Goal: Task Accomplishment & Management: Manage account settings

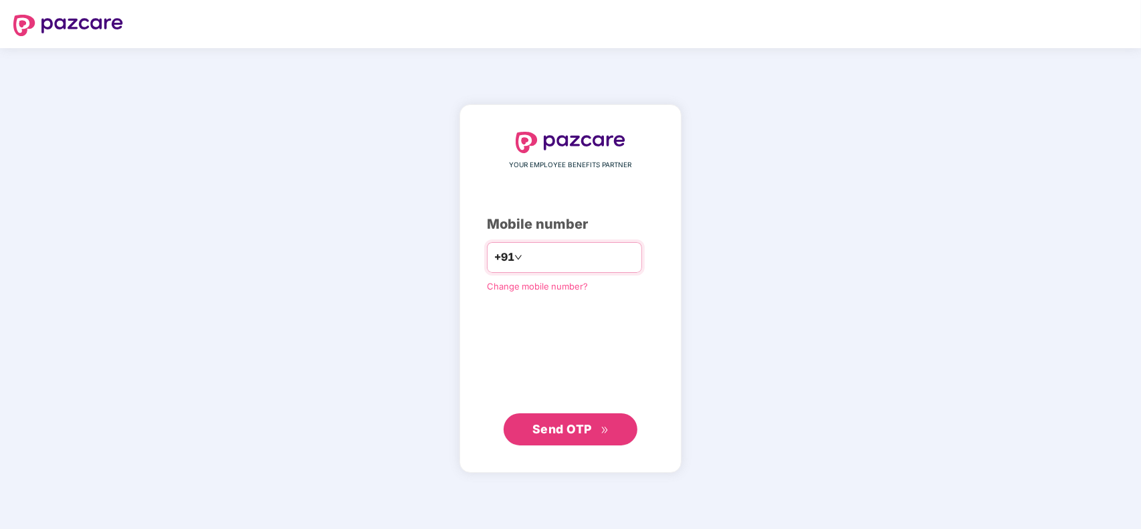
click at [557, 254] on input "number" at bounding box center [580, 257] width 110 height 21
type input "**********"
click at [561, 431] on span "Send OTP" at bounding box center [562, 428] width 60 height 14
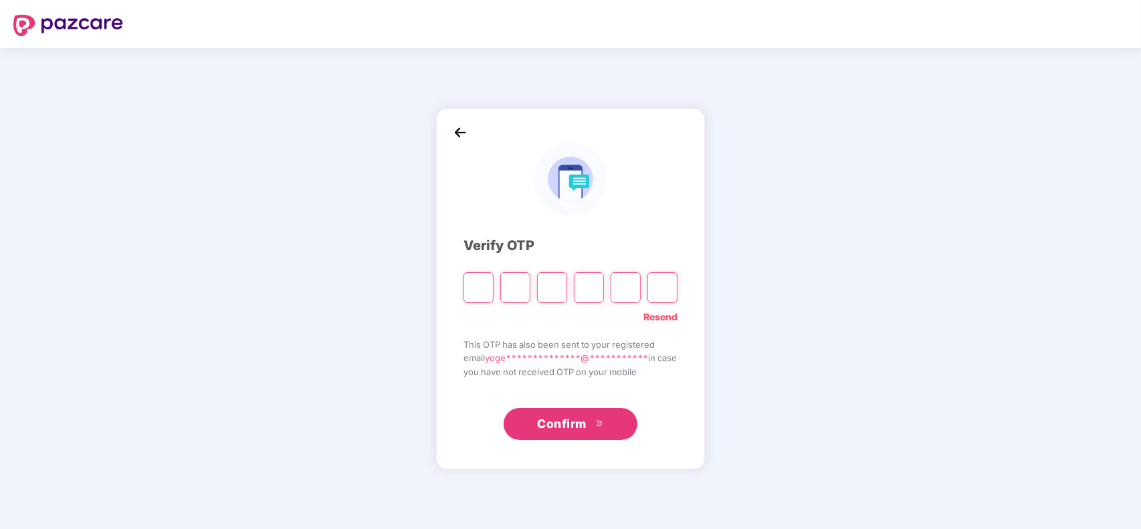
type input "*"
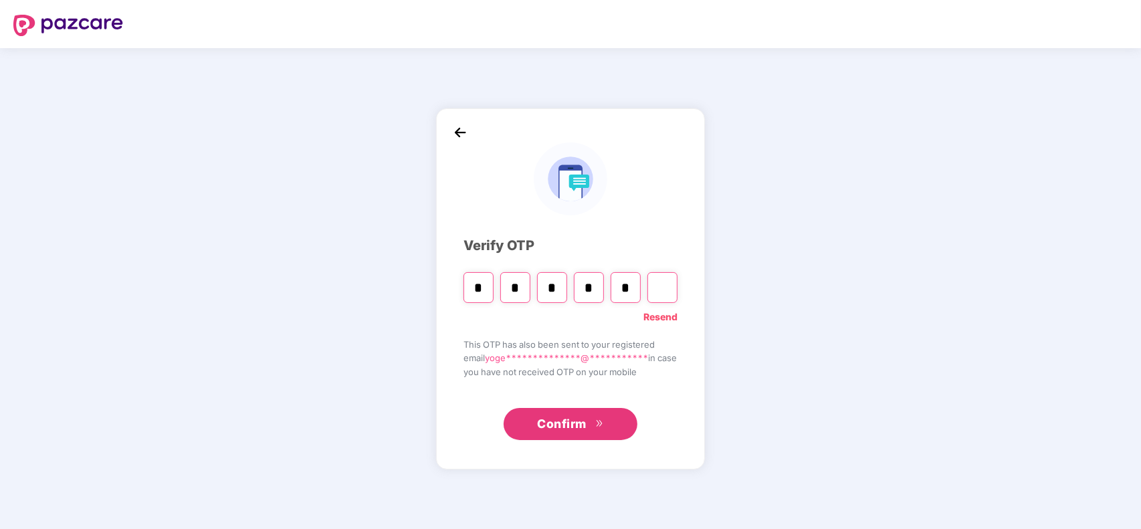
type input "*"
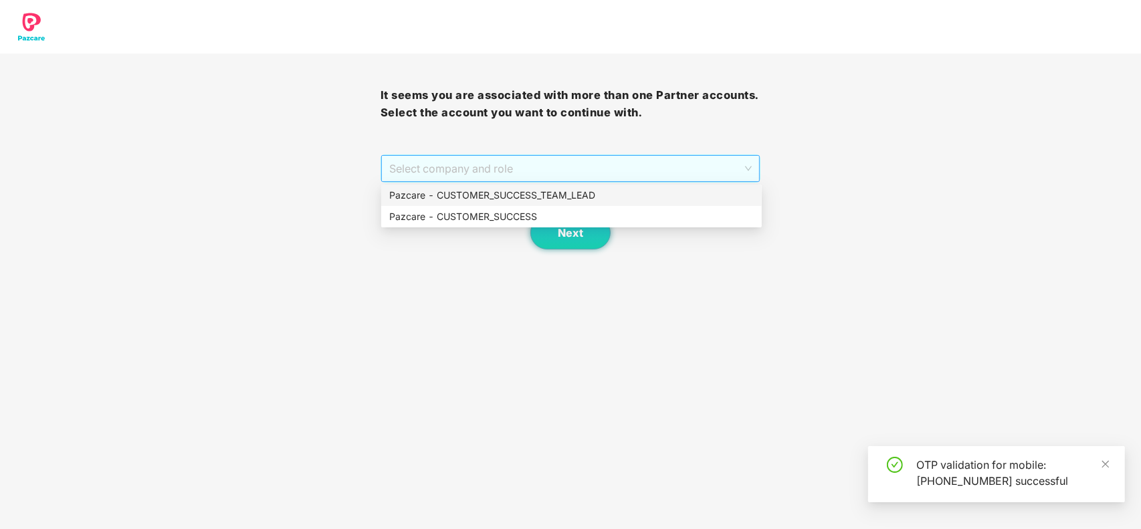
click at [507, 172] on span "Select company and role" at bounding box center [570, 168] width 363 height 25
click at [496, 218] on div "Pazcare - CUSTOMER_SUCCESS" at bounding box center [571, 216] width 365 height 15
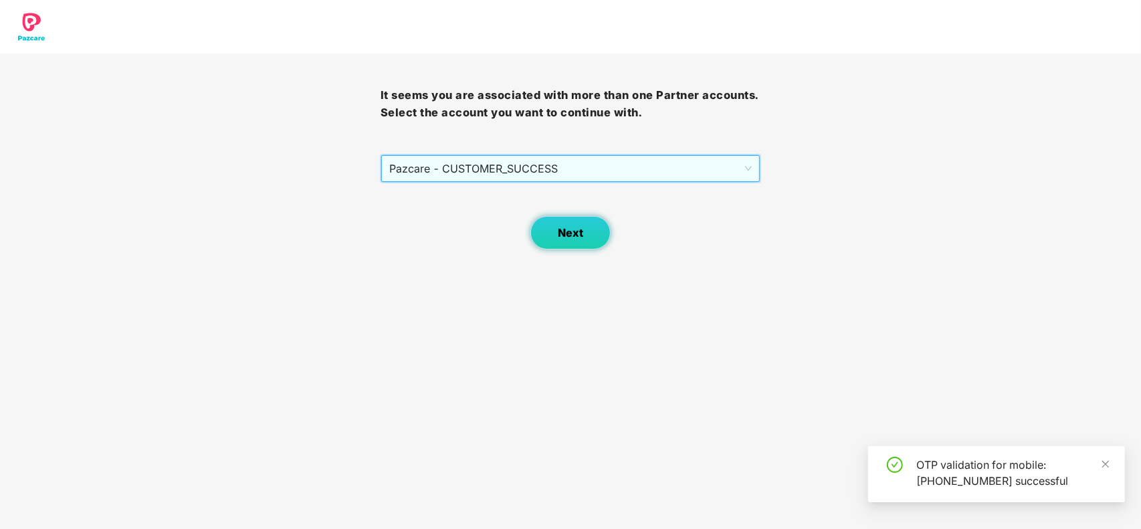
click at [552, 227] on button "Next" at bounding box center [570, 232] width 80 height 33
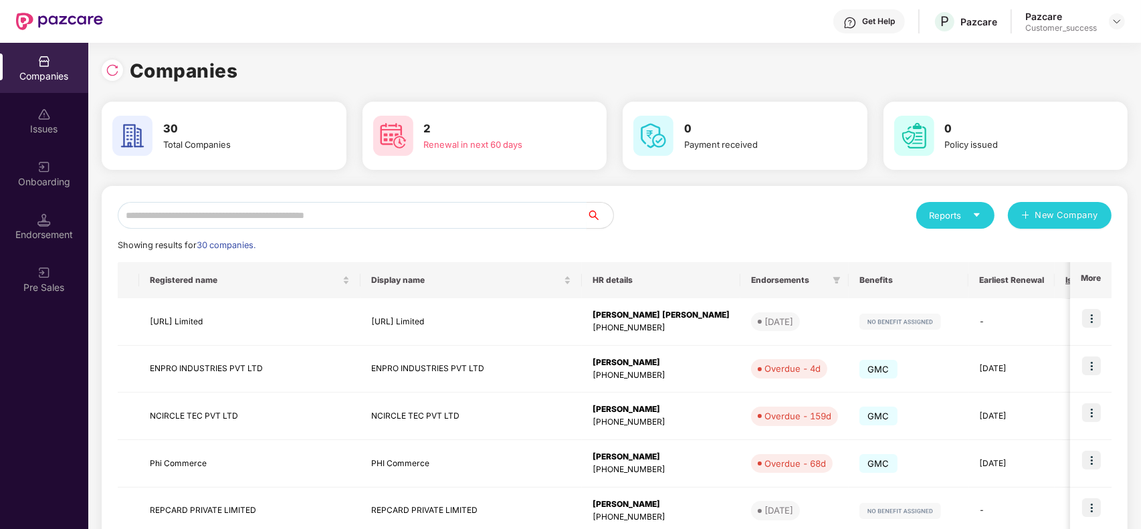
click at [380, 221] on input "text" at bounding box center [352, 215] width 469 height 27
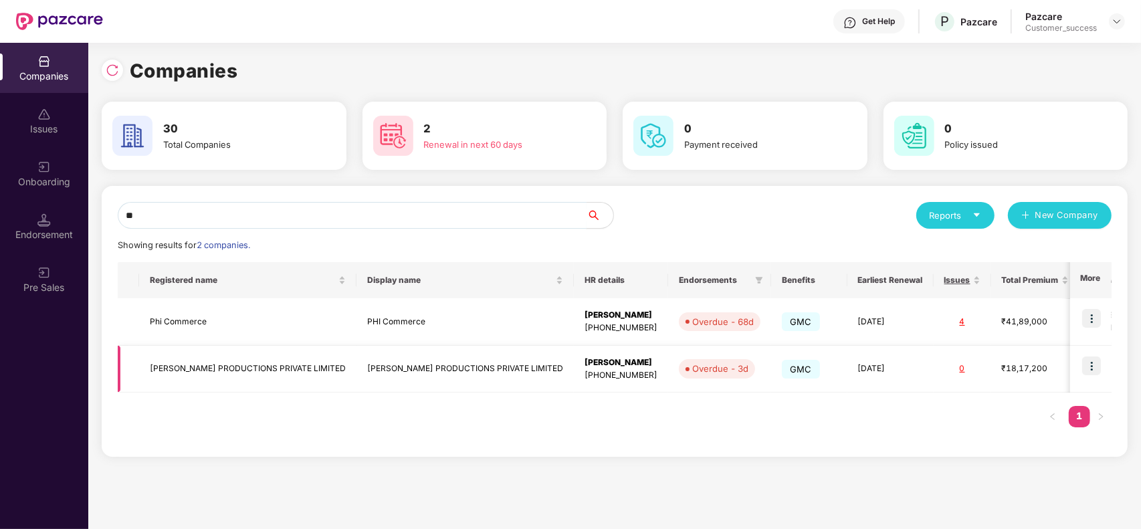
type input "**"
click at [1092, 365] on img at bounding box center [1091, 366] width 19 height 19
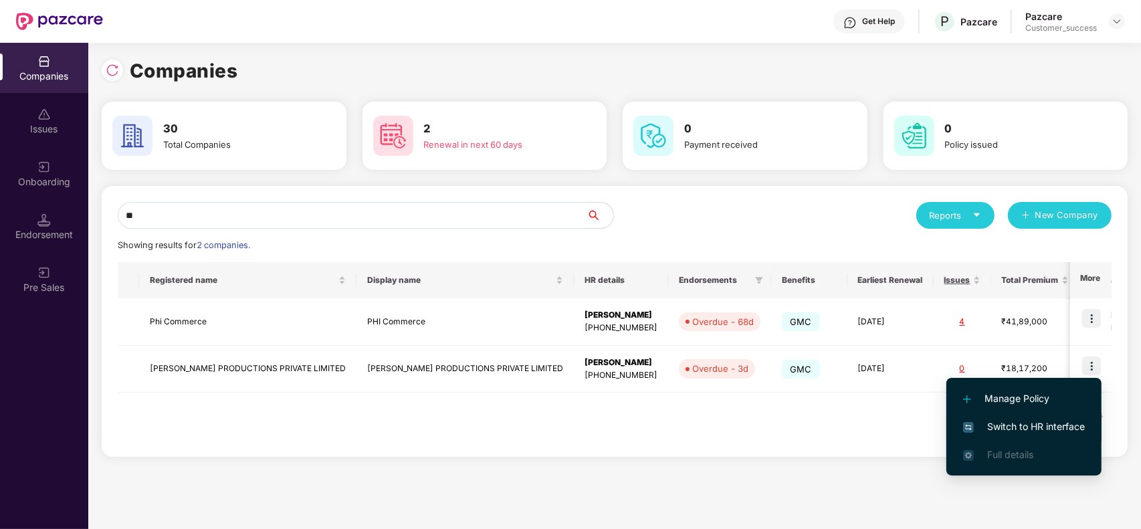
click at [1024, 432] on span "Switch to HR interface" at bounding box center [1024, 426] width 122 height 15
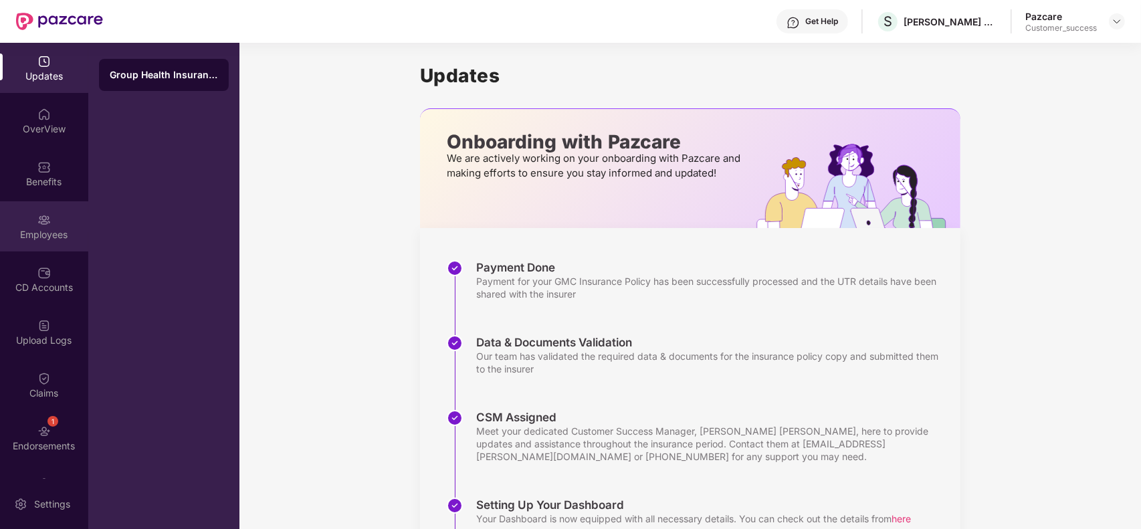
click at [48, 233] on div "Employees" at bounding box center [44, 234] width 88 height 13
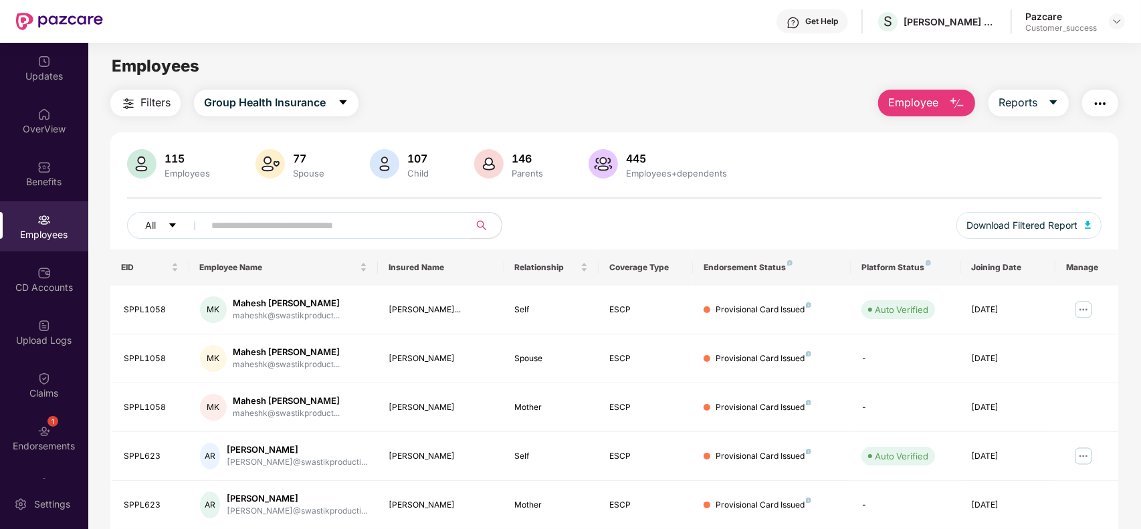
click at [273, 227] on input "text" at bounding box center [331, 225] width 240 height 20
paste input "********"
type input "********"
click at [771, 237] on div "All Download Filtered Report" at bounding box center [614, 230] width 975 height 37
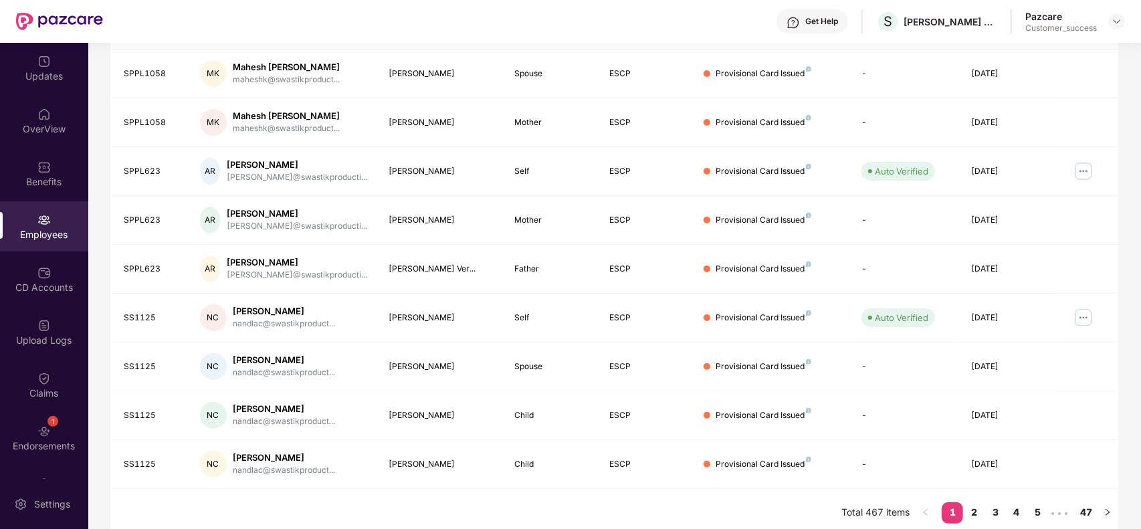
scroll to position [294, 0]
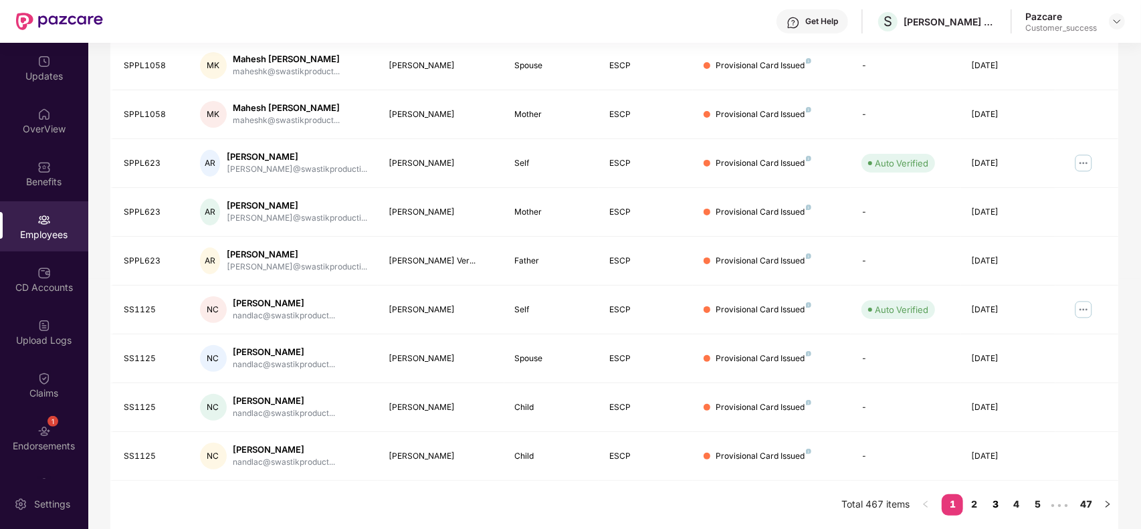
click at [995, 508] on link "3" at bounding box center [995, 504] width 21 height 20
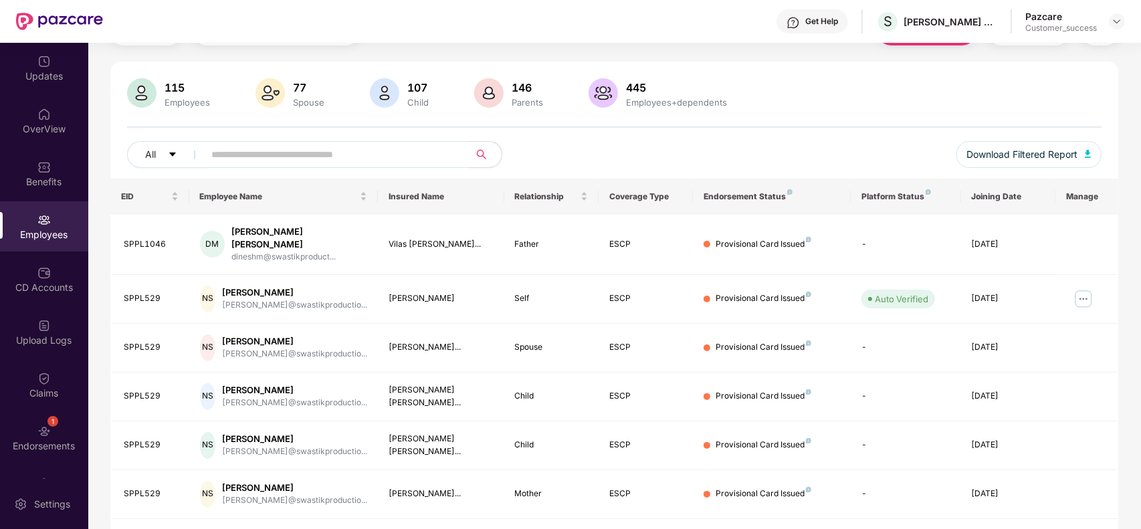
scroll to position [0, 0]
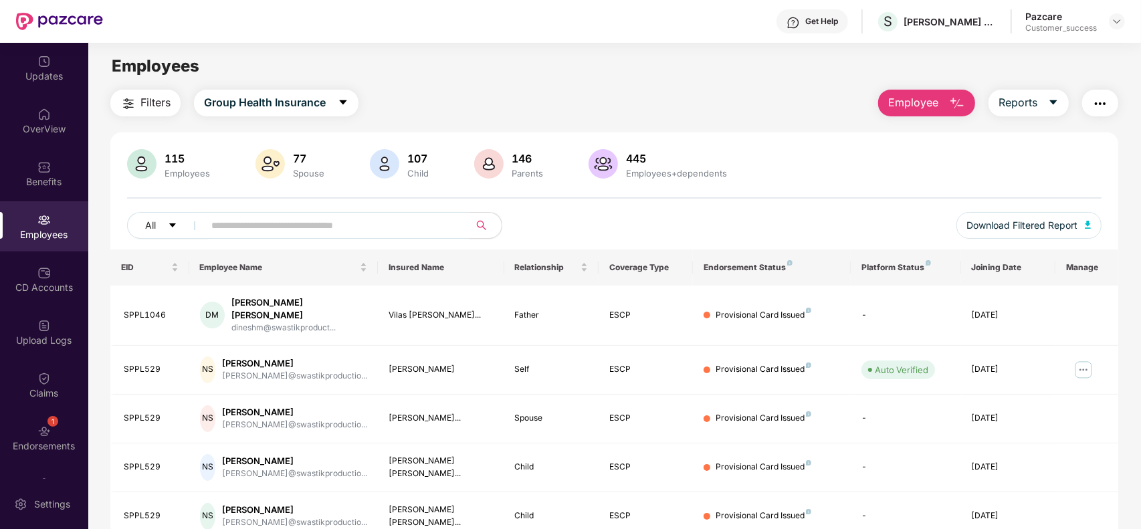
click at [393, 232] on input "text" at bounding box center [331, 225] width 240 height 20
paste input "********"
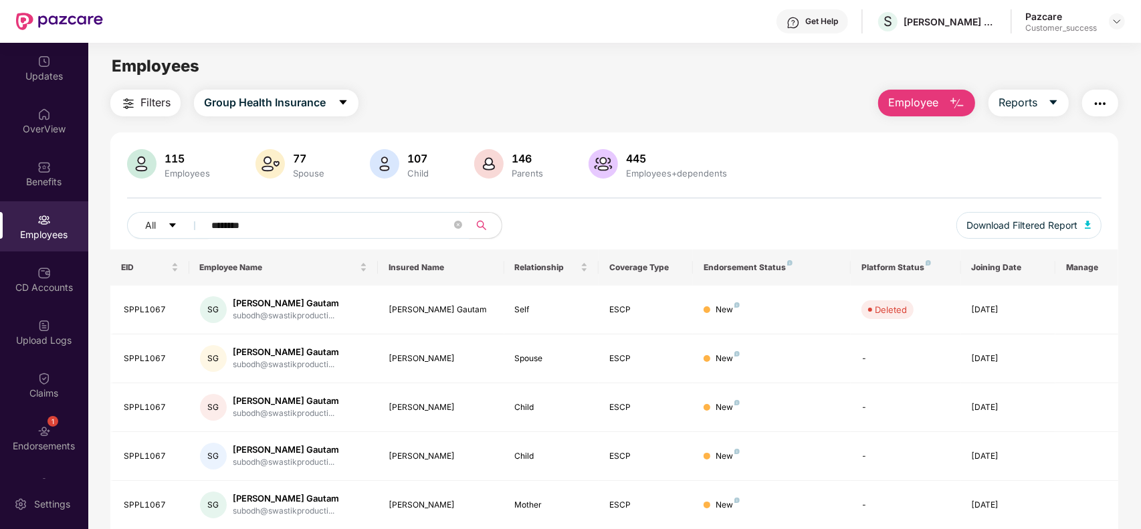
type input "********"
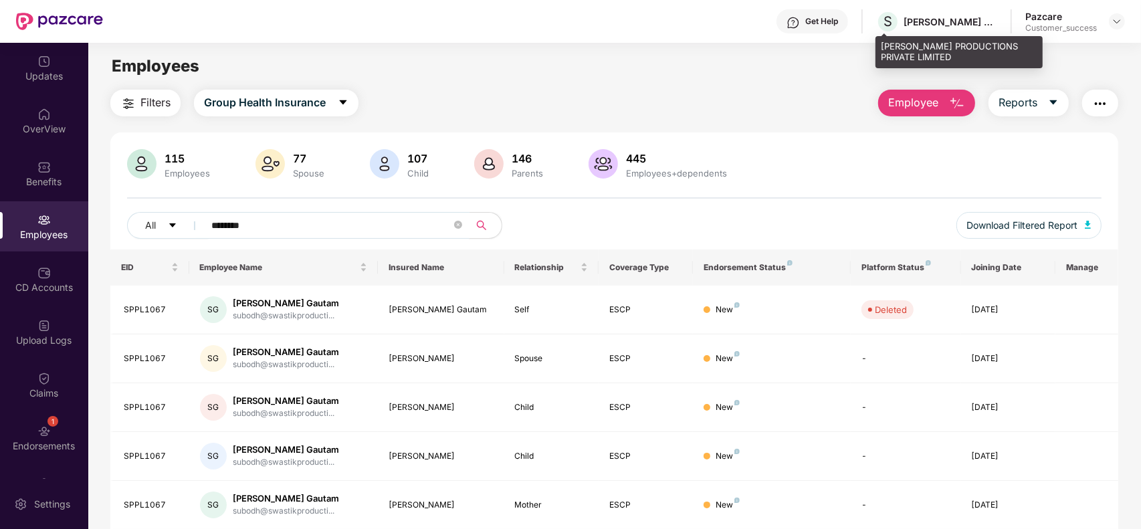
click at [957, 21] on div "SWASTIK PRODUCTIONS PRIVATE LIMITED" at bounding box center [951, 21] width 94 height 13
click at [938, 48] on div "SWASTIK PRODUCTIONS PRIVATE LIMITED" at bounding box center [959, 51] width 167 height 31
drag, startPoint x: 924, startPoint y: 61, endPoint x: 881, endPoint y: 42, distance: 46.7
click at [881, 42] on div "SWASTIK PRODUCTIONS PRIVATE LIMITED" at bounding box center [959, 51] width 167 height 31
copy div "SWASTIK PRODUCTIONS PRIVATE LIMITED"
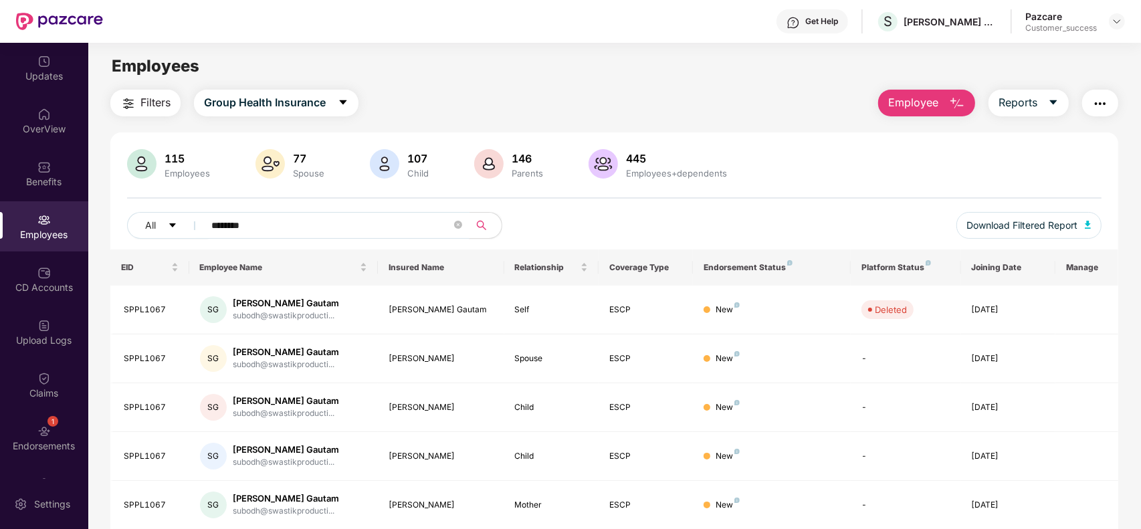
click at [319, 216] on input "********" at bounding box center [331, 225] width 240 height 20
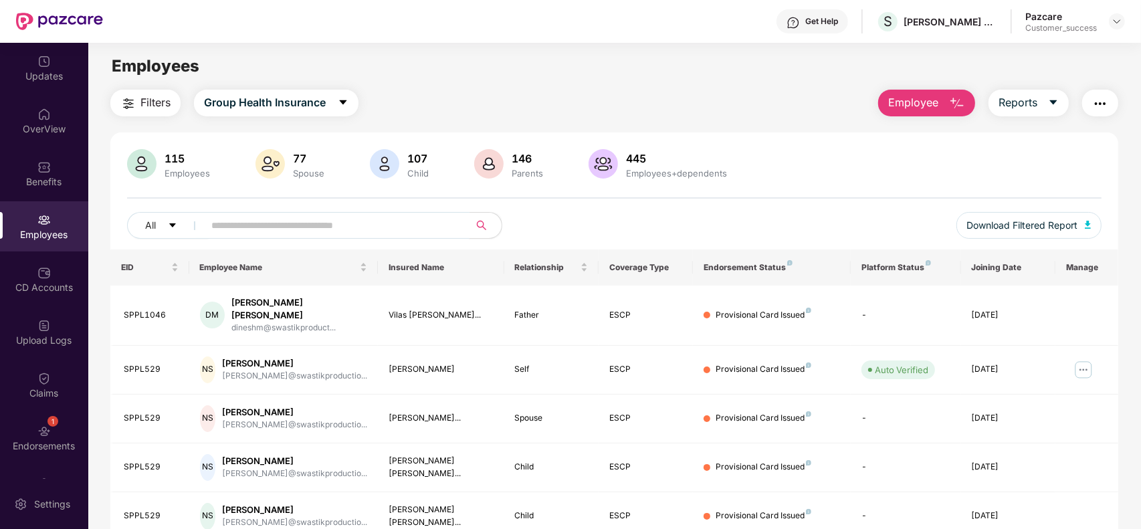
click at [308, 219] on input "text" at bounding box center [331, 225] width 240 height 20
paste input "********"
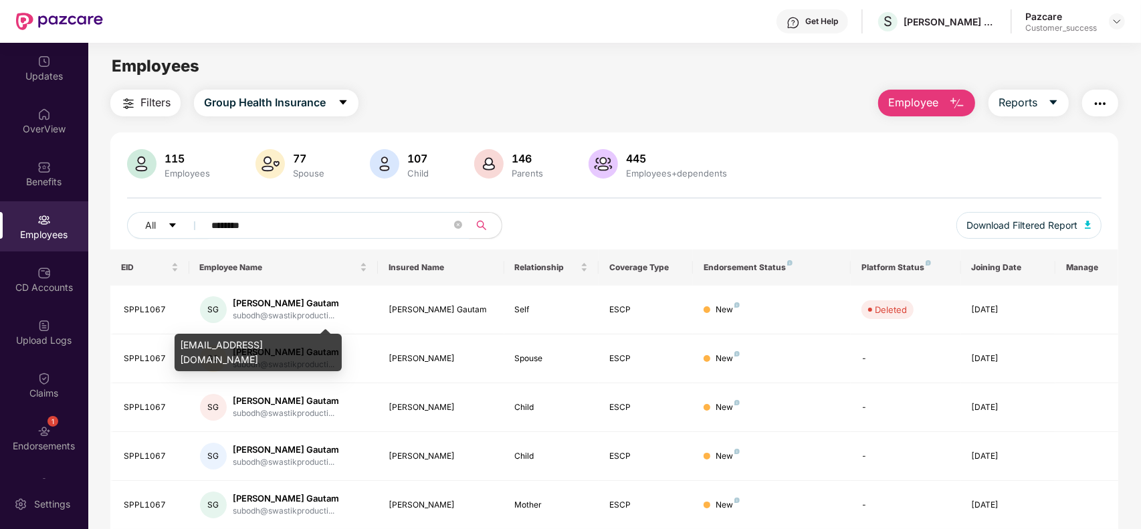
type input "********"
drag, startPoint x: 328, startPoint y: 342, endPoint x: 181, endPoint y: 338, distance: 147.2
click at [181, 338] on div "subodh@swastikproductions.com" at bounding box center [258, 352] width 167 height 37
copy div "subodh@swastikproductions.com"
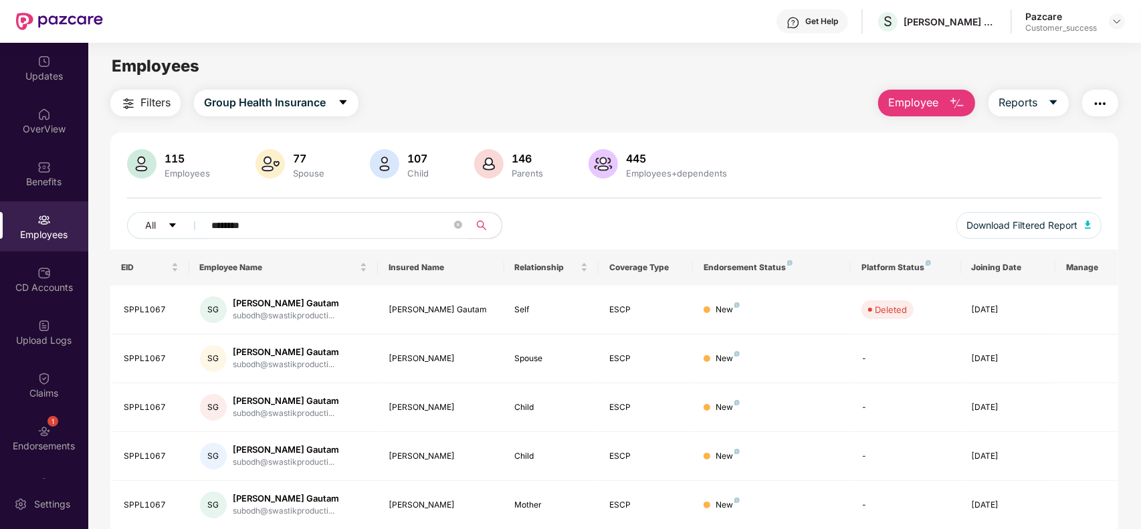
click at [245, 223] on input "********" at bounding box center [331, 225] width 240 height 20
drag, startPoint x: 784, startPoint y: 265, endPoint x: 706, endPoint y: 266, distance: 77.6
click at [706, 266] on div "Endorsement Status" at bounding box center [772, 267] width 136 height 11
copy div "Endorsement Status"
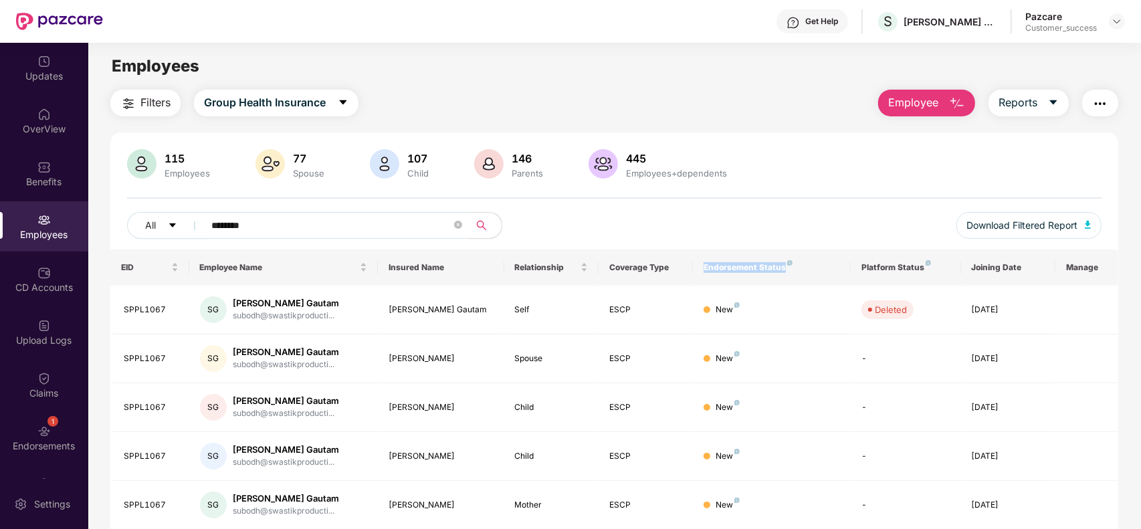
click at [289, 223] on input "********" at bounding box center [331, 225] width 240 height 20
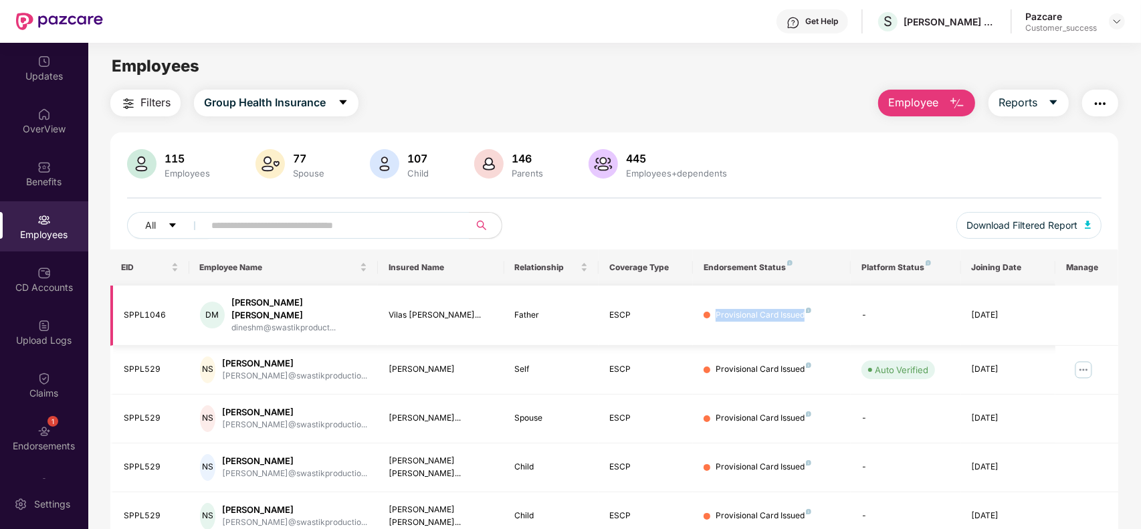
drag, startPoint x: 808, startPoint y: 311, endPoint x: 718, endPoint y: 305, distance: 90.5
click at [718, 309] on div "Provisional Card Issued" at bounding box center [764, 315] width 96 height 13
copy div "Provisional Card Issued"
drag, startPoint x: 923, startPoint y: 266, endPoint x: 864, endPoint y: 270, distance: 59.0
click at [864, 270] on div "Platform Status" at bounding box center [906, 267] width 89 height 11
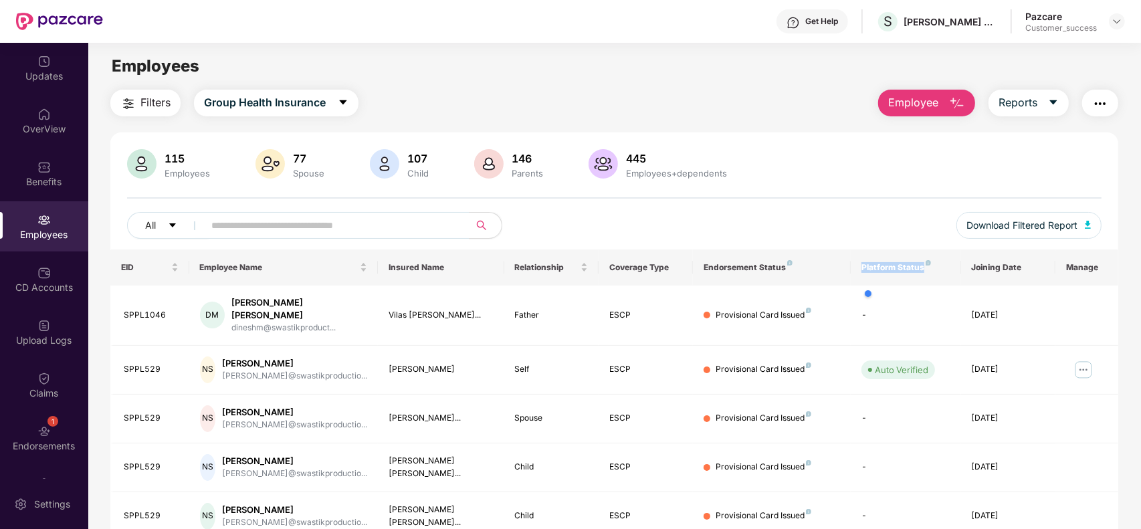
copy div "Platform Status"
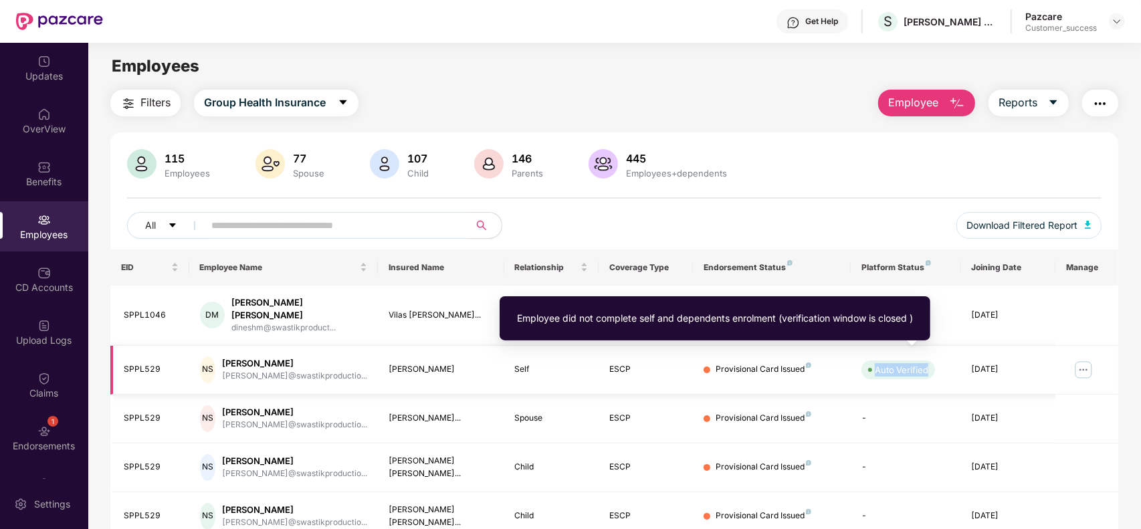
drag, startPoint x: 875, startPoint y: 359, endPoint x: 928, endPoint y: 358, distance: 52.9
click at [928, 361] on span "Auto Verified" at bounding box center [899, 370] width 74 height 19
copy div "Auto Verified"
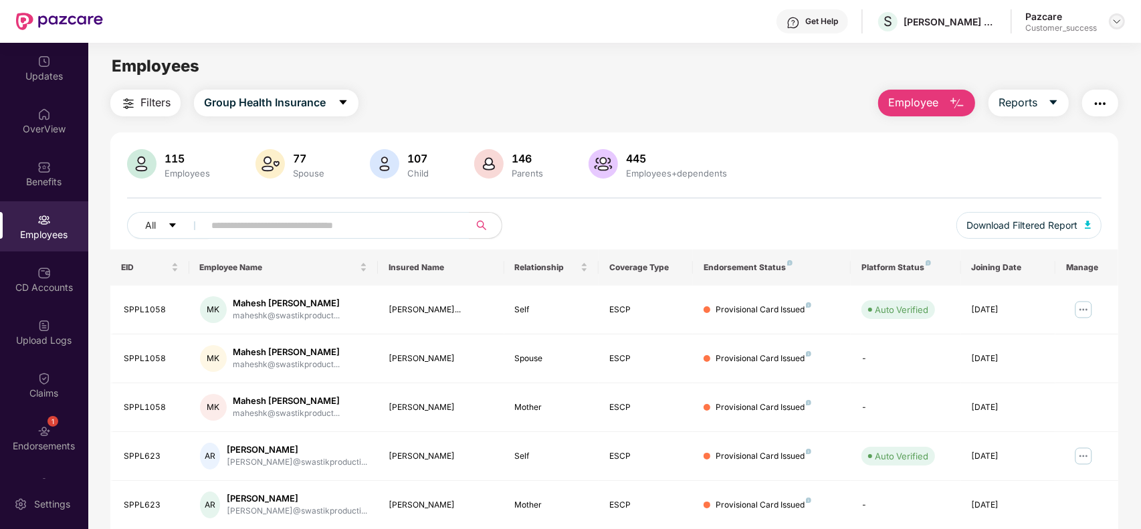
click at [1115, 22] on img at bounding box center [1117, 21] width 11 height 11
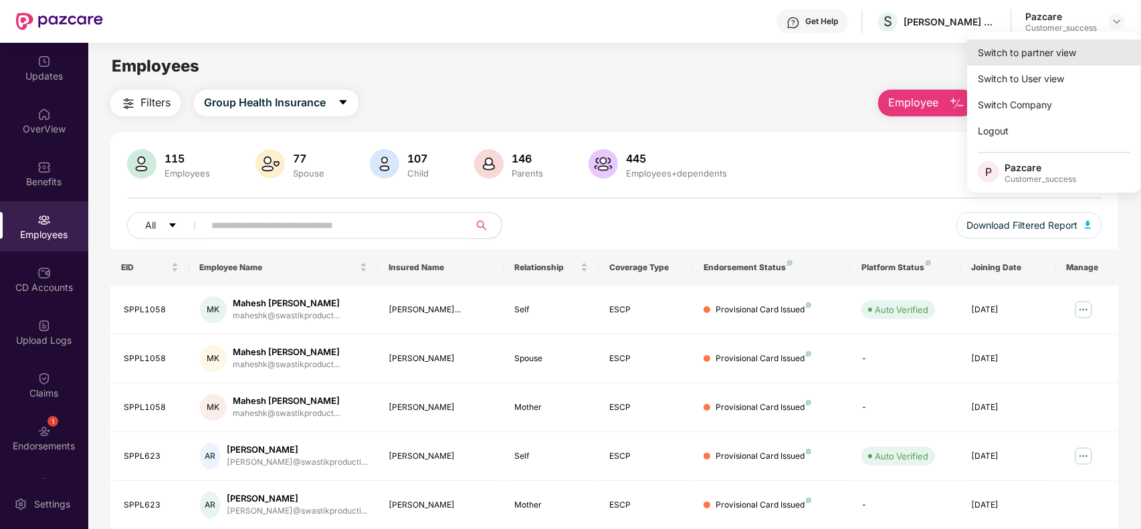
click at [1059, 55] on div "Switch to partner view" at bounding box center [1054, 52] width 174 height 26
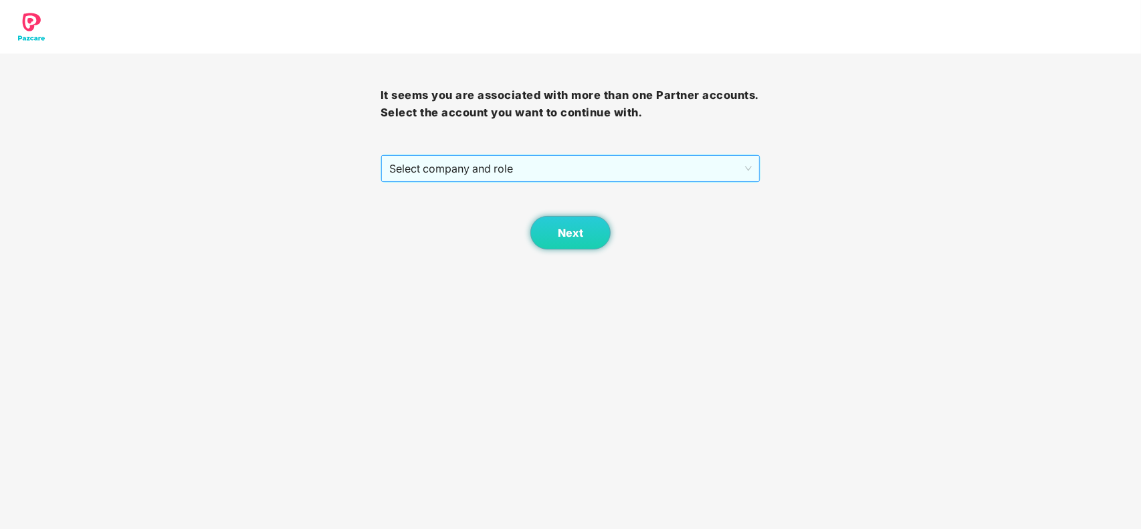
click at [581, 168] on span "Select company and role" at bounding box center [570, 168] width 363 height 25
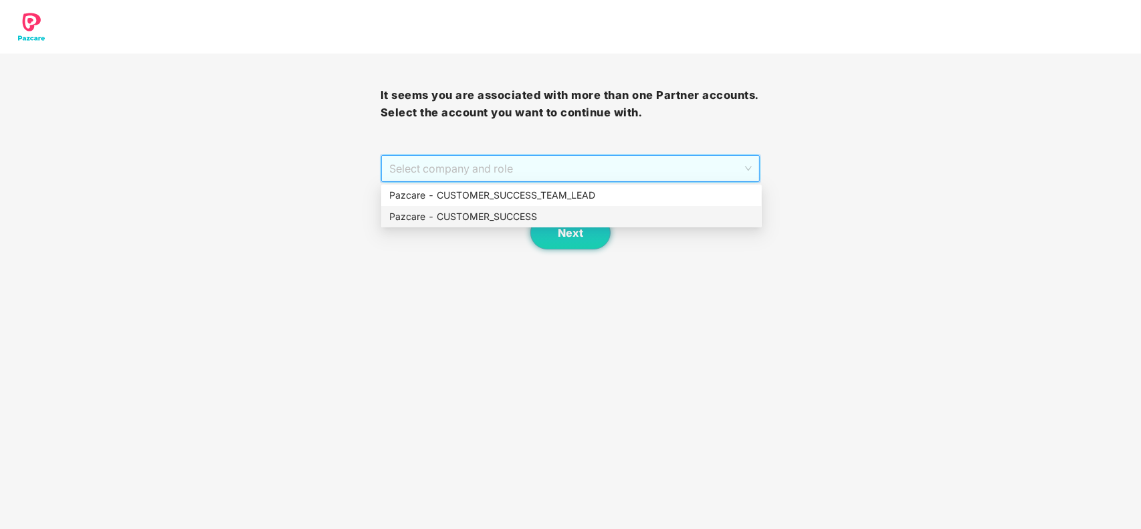
click at [534, 215] on div "Pazcare - CUSTOMER_SUCCESS" at bounding box center [571, 216] width 365 height 15
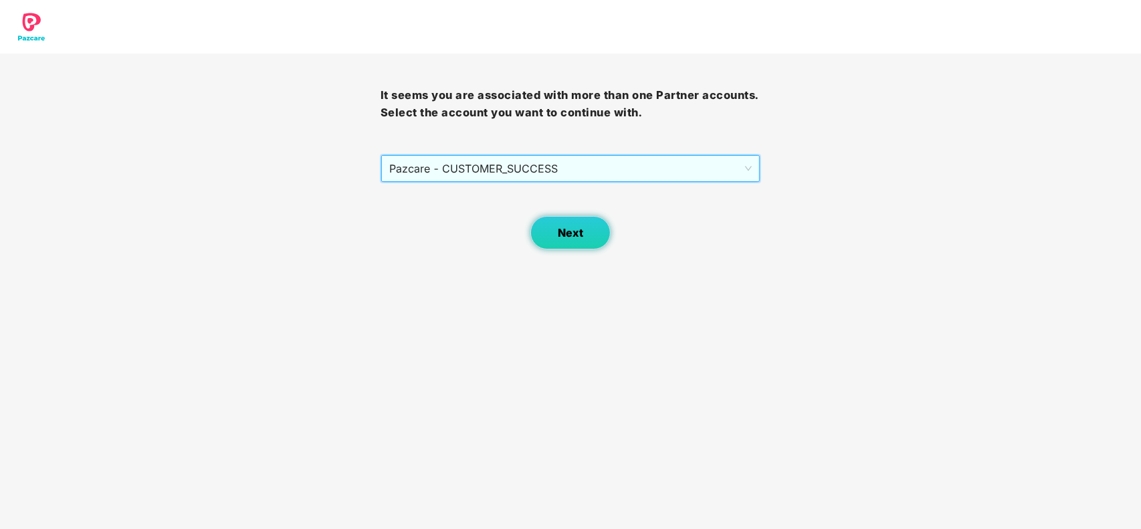
click at [567, 234] on span "Next" at bounding box center [570, 233] width 25 height 13
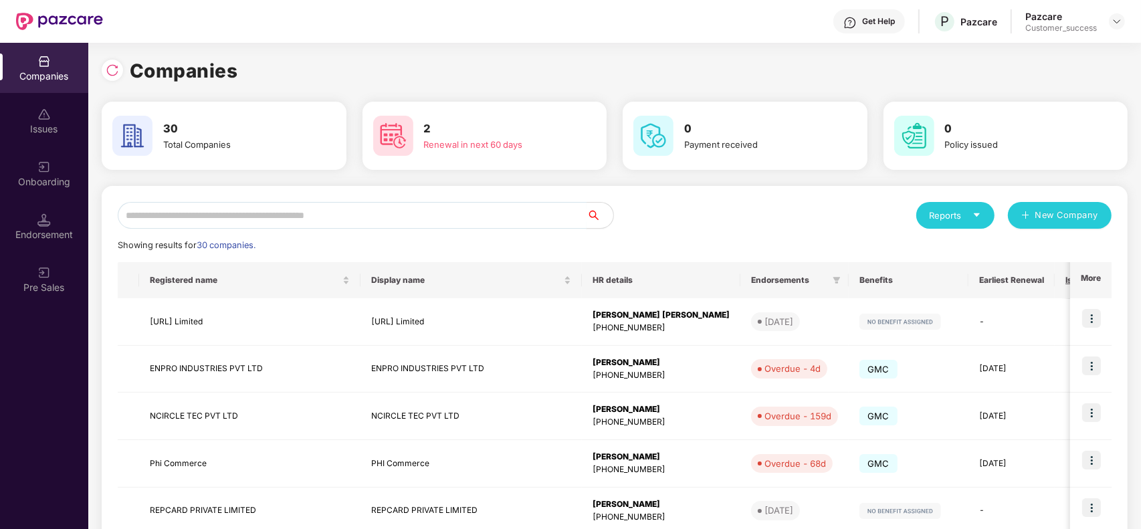
click at [338, 209] on input "text" at bounding box center [352, 215] width 469 height 27
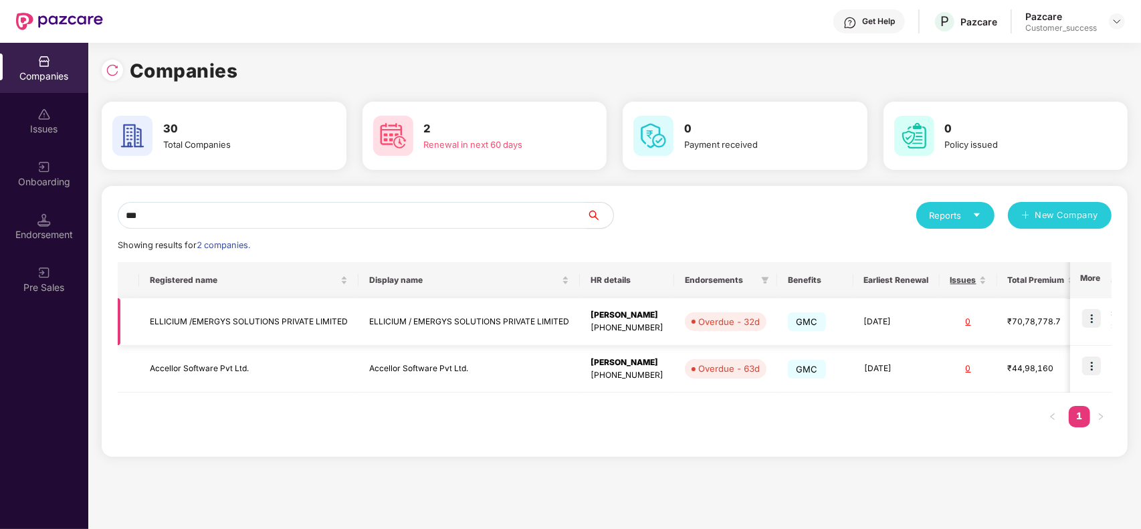
type input "***"
click at [1092, 320] on img at bounding box center [1091, 318] width 19 height 19
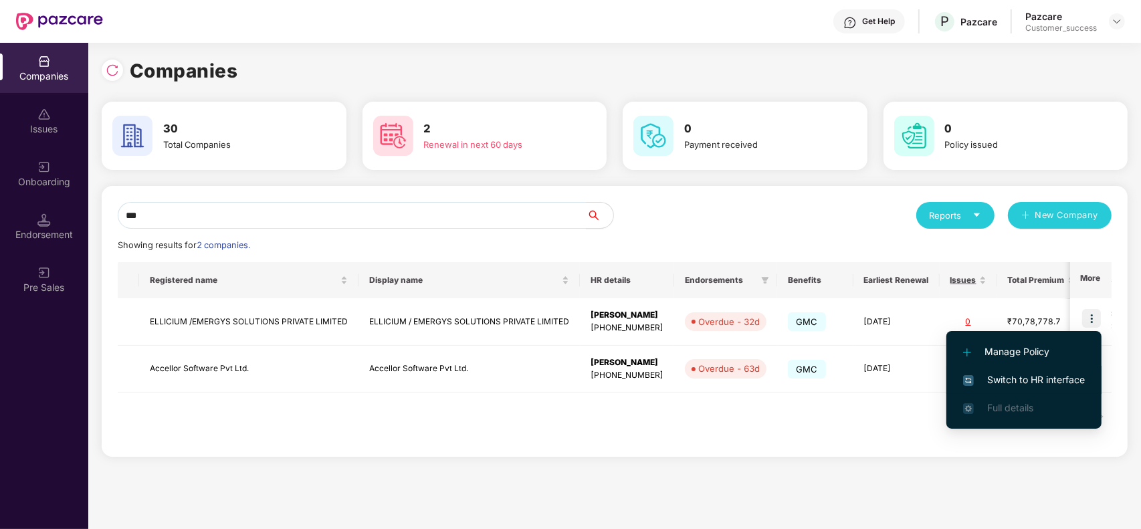
click at [1018, 377] on span "Switch to HR interface" at bounding box center [1024, 380] width 122 height 15
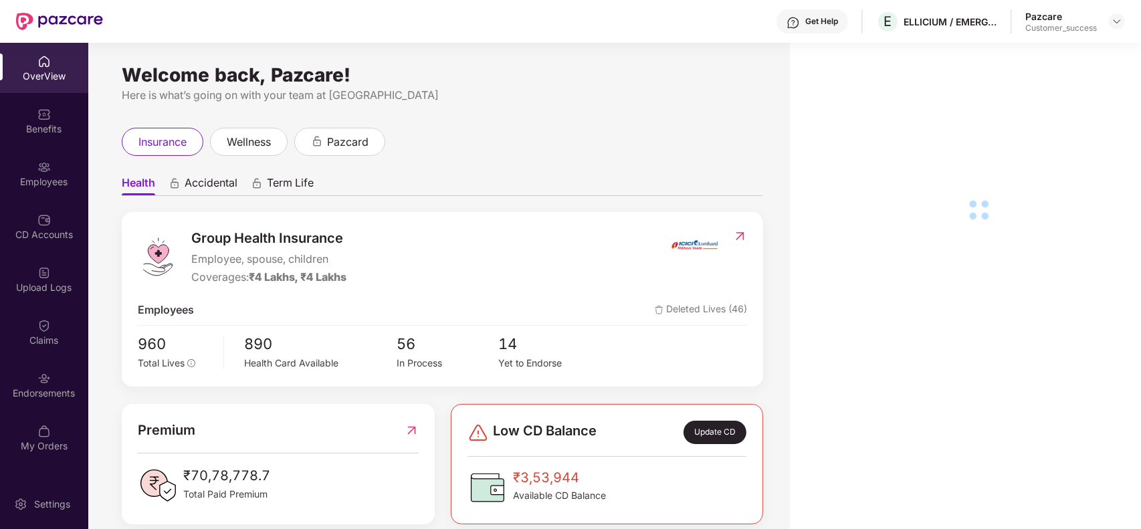
click at [56, 221] on div "CD Accounts" at bounding box center [44, 226] width 88 height 50
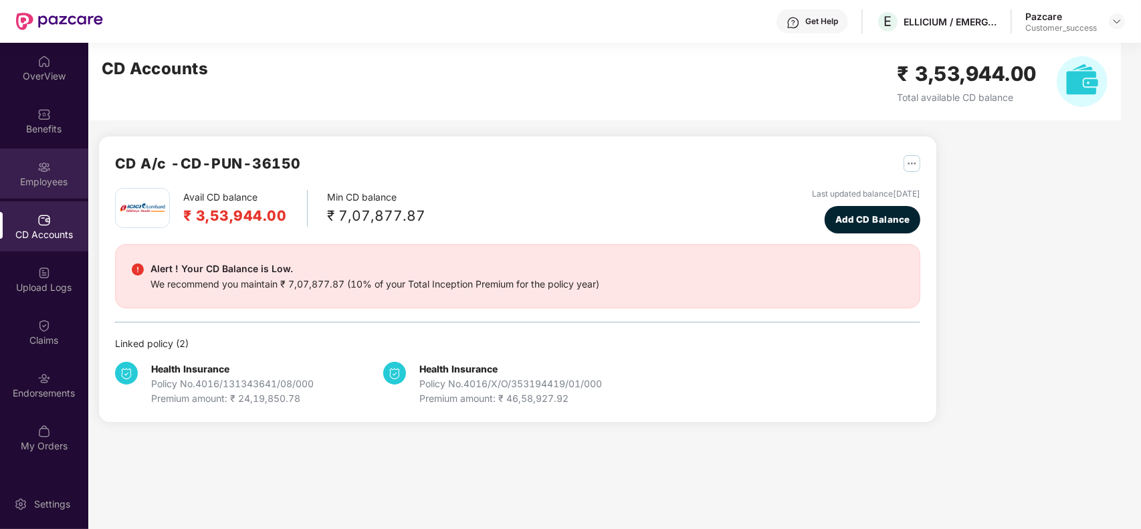
click at [52, 187] on div "Employees" at bounding box center [44, 181] width 88 height 13
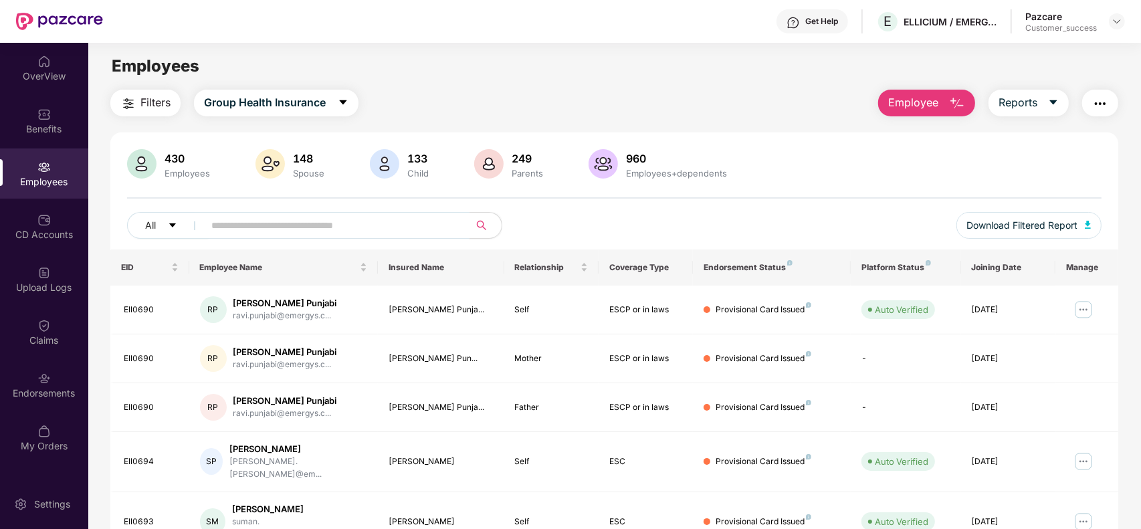
click at [376, 221] on input "text" at bounding box center [331, 225] width 240 height 20
paste input "*******"
type input "*******"
click at [944, 106] on button "Employee" at bounding box center [926, 103] width 97 height 27
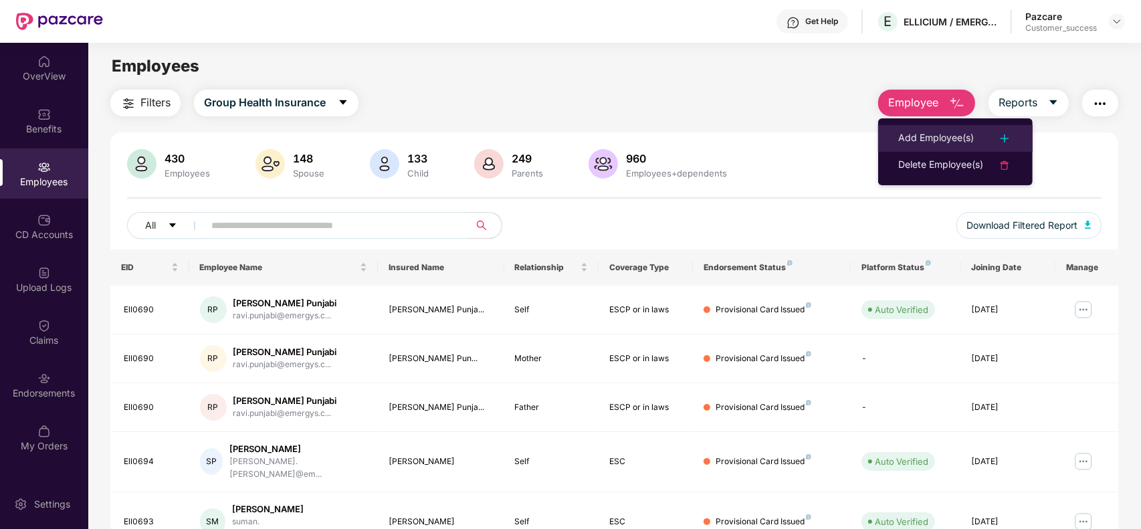
click at [944, 130] on div "Add Employee(s)" at bounding box center [936, 138] width 76 height 16
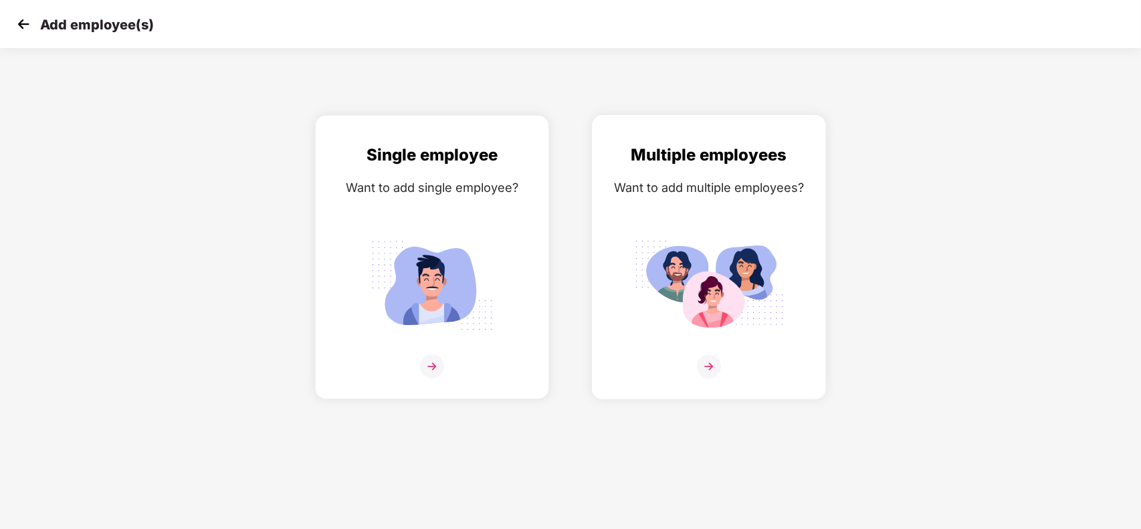
click at [709, 361] on img at bounding box center [709, 367] width 24 height 24
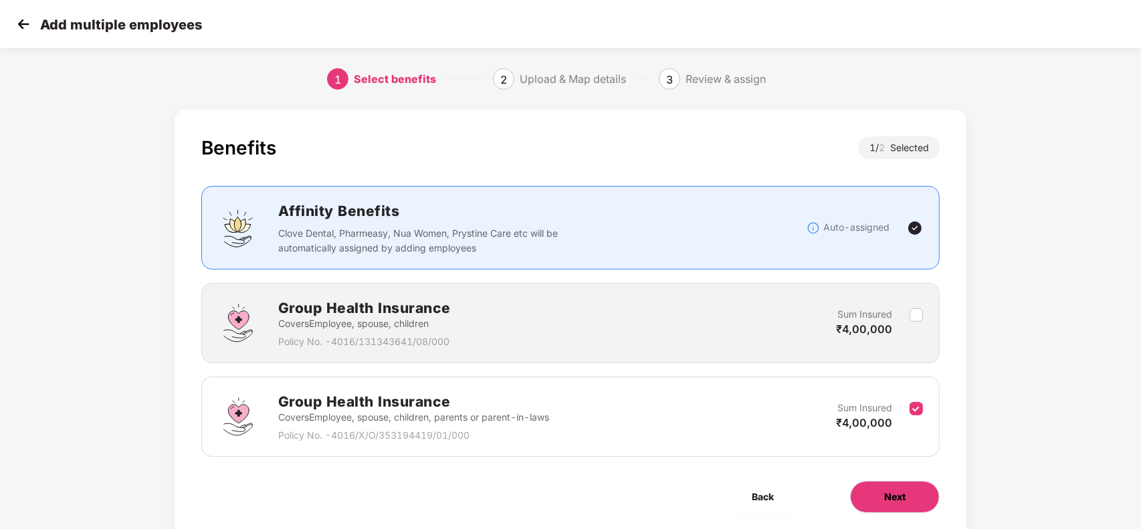
click at [903, 500] on span "Next" at bounding box center [894, 497] width 21 height 15
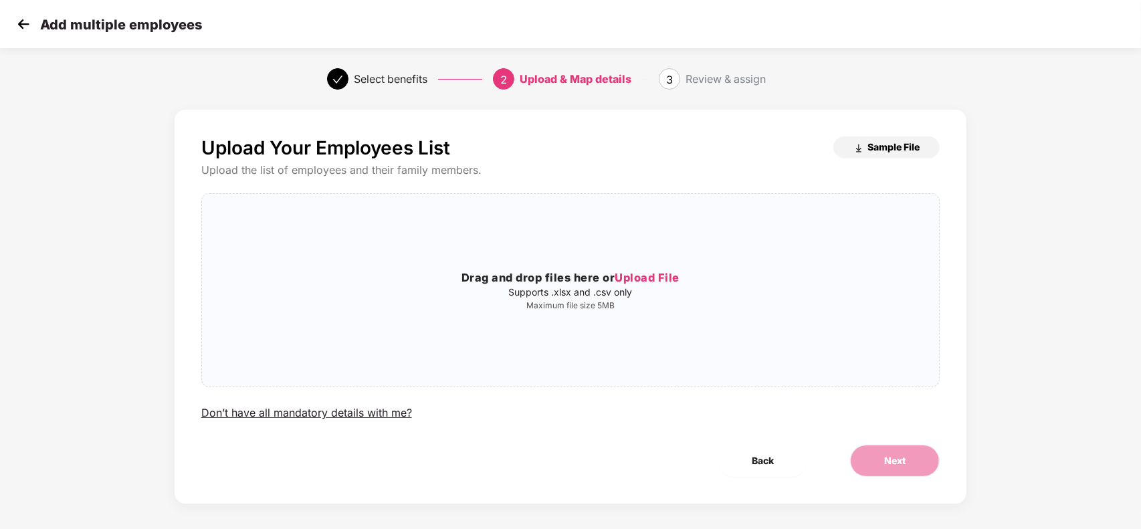
click at [884, 149] on span "Sample File" at bounding box center [894, 146] width 52 height 13
click at [658, 276] on span "Upload File" at bounding box center [647, 277] width 65 height 13
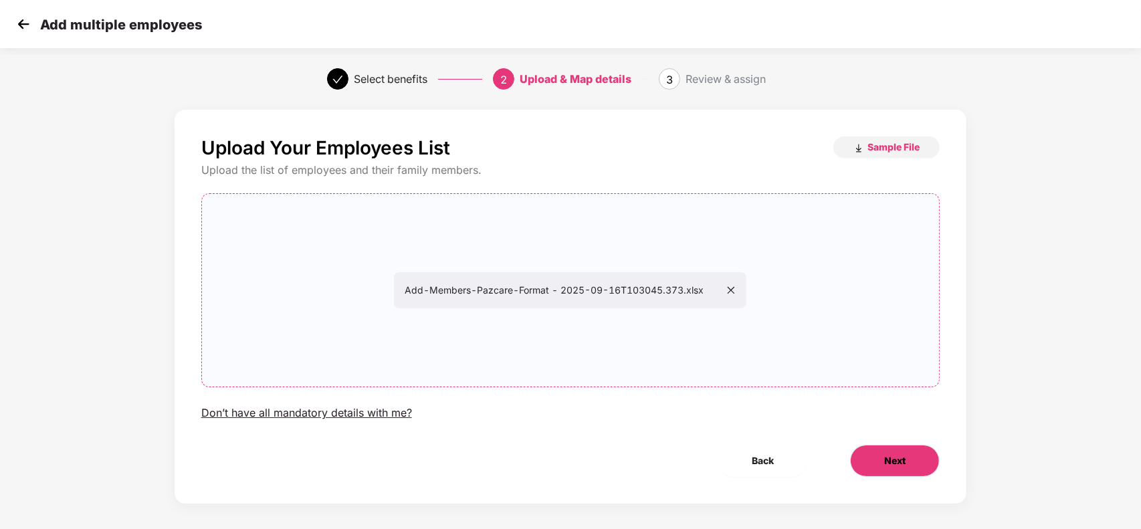
click at [890, 460] on span "Next" at bounding box center [894, 461] width 21 height 15
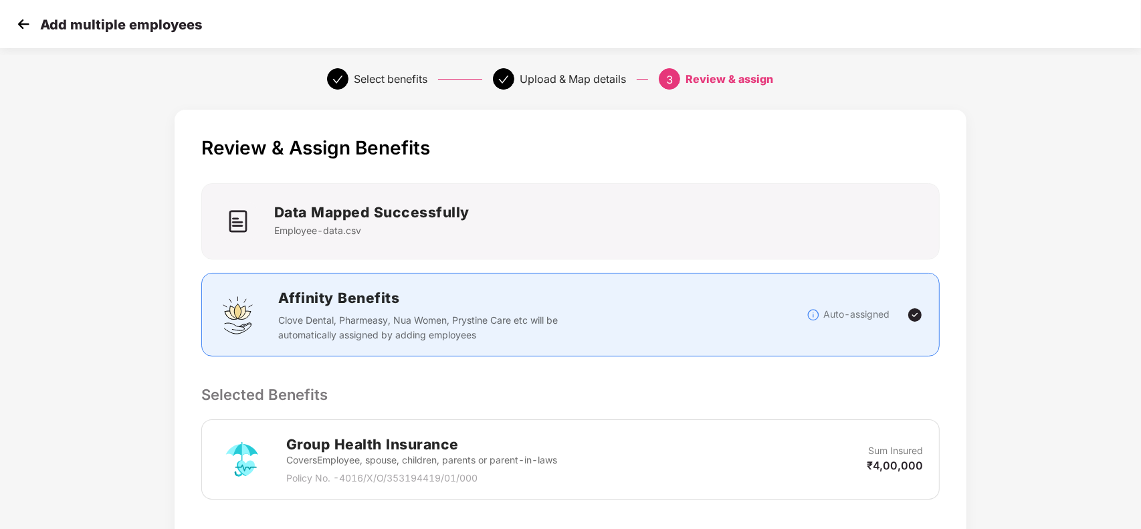
click at [809, 395] on p "Selected Benefits" at bounding box center [570, 394] width 739 height 23
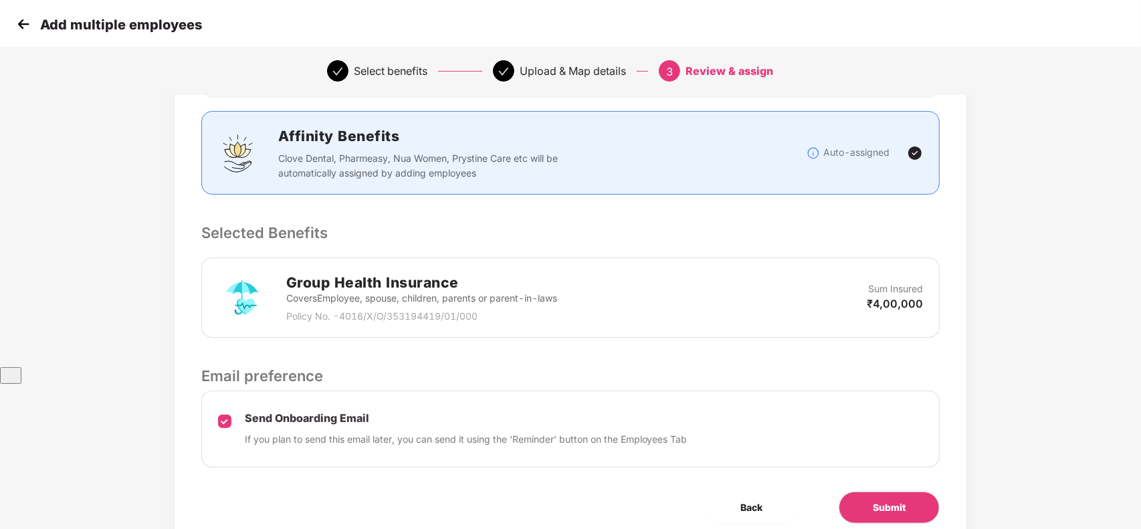
scroll to position [218, 0]
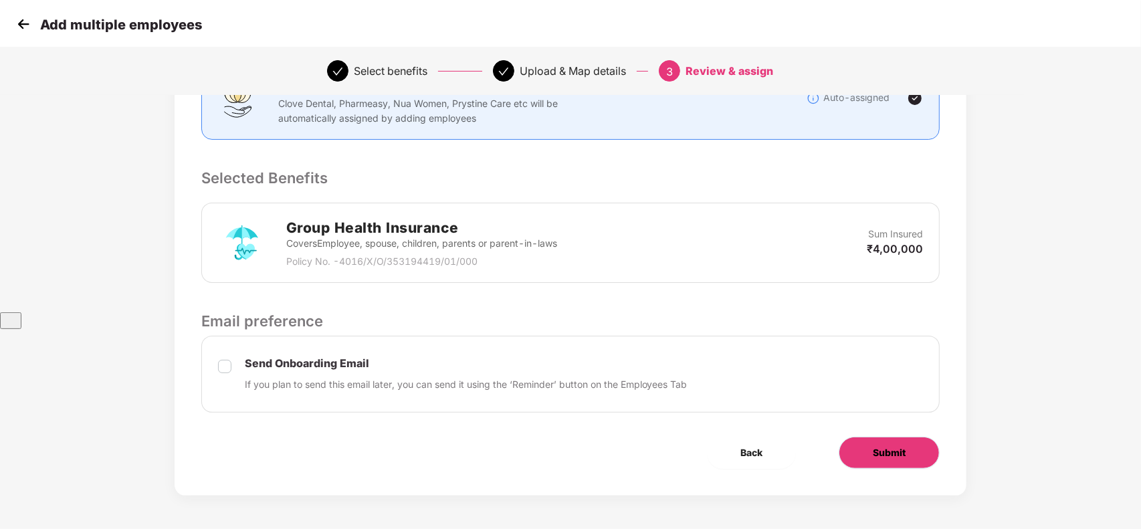
click at [890, 452] on span "Submit" at bounding box center [889, 452] width 33 height 15
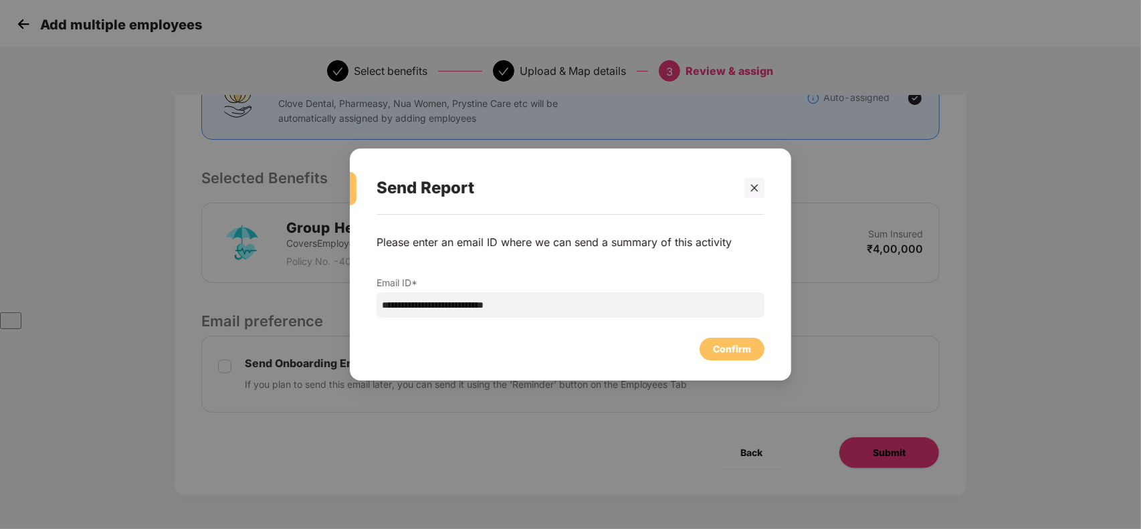
scroll to position [0, 0]
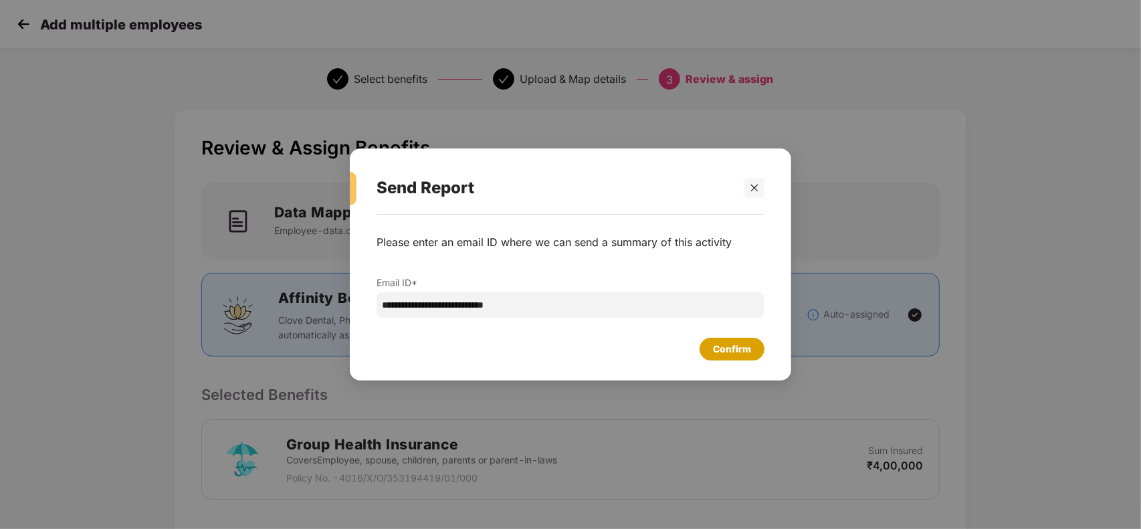
click at [747, 353] on div "Confirm" at bounding box center [732, 349] width 38 height 15
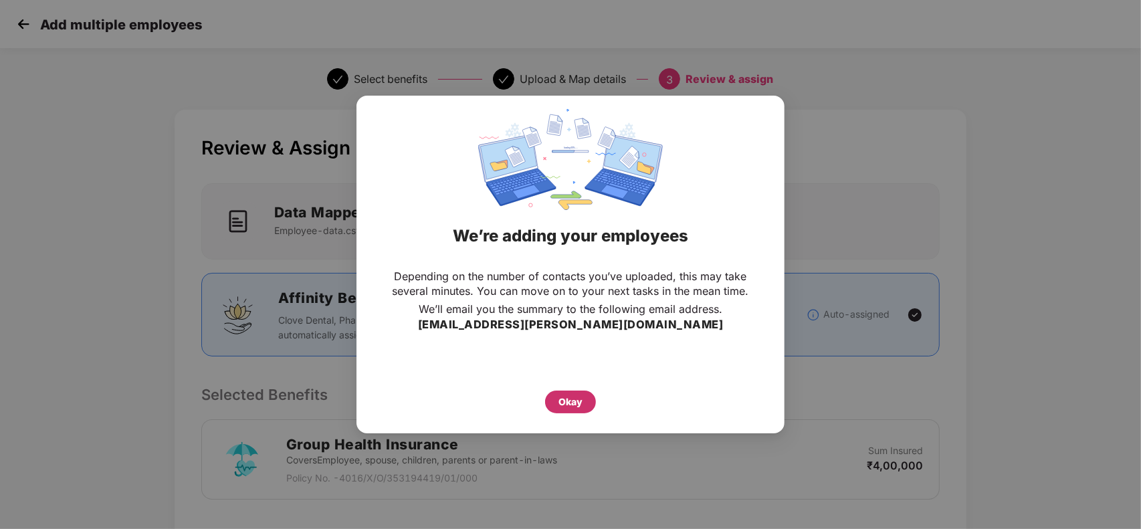
click at [566, 401] on div "Okay" at bounding box center [571, 402] width 24 height 15
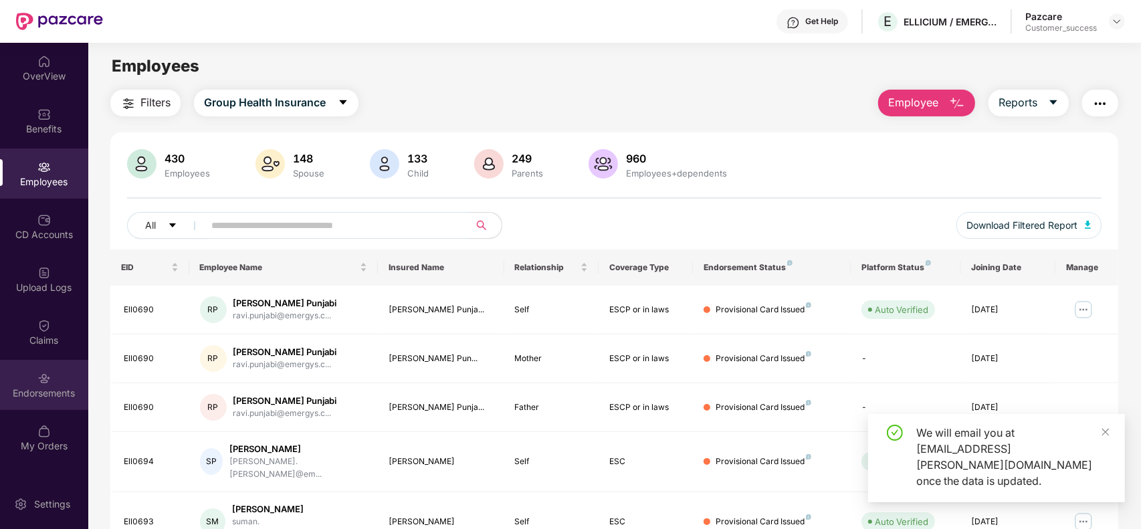
click at [51, 385] on div "Endorsements" at bounding box center [44, 385] width 88 height 50
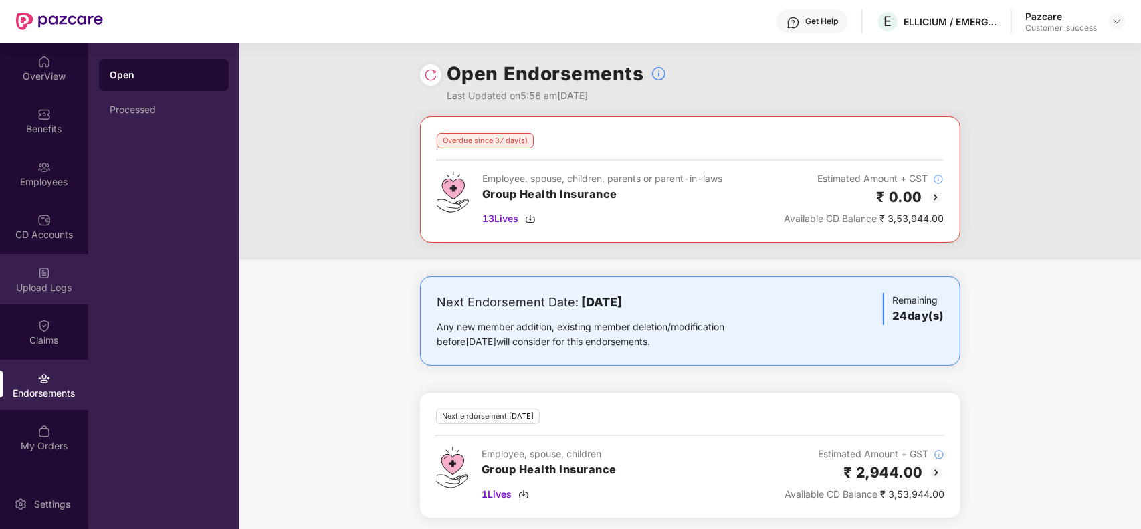
click at [52, 296] on div "Upload Logs" at bounding box center [44, 279] width 88 height 50
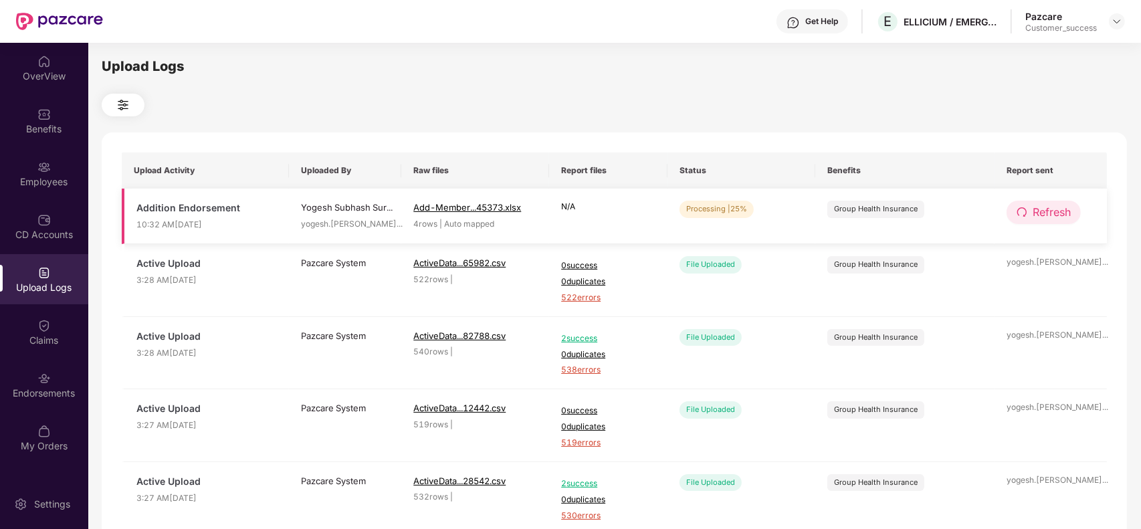
click at [1043, 219] on span "Refresh" at bounding box center [1052, 212] width 38 height 17
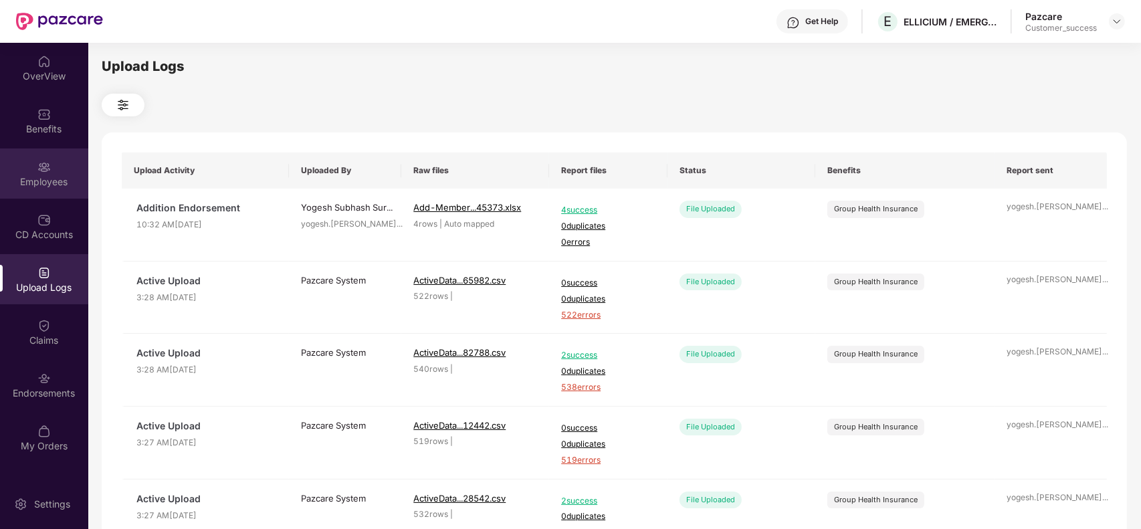
click at [57, 175] on div "Employees" at bounding box center [44, 181] width 88 height 13
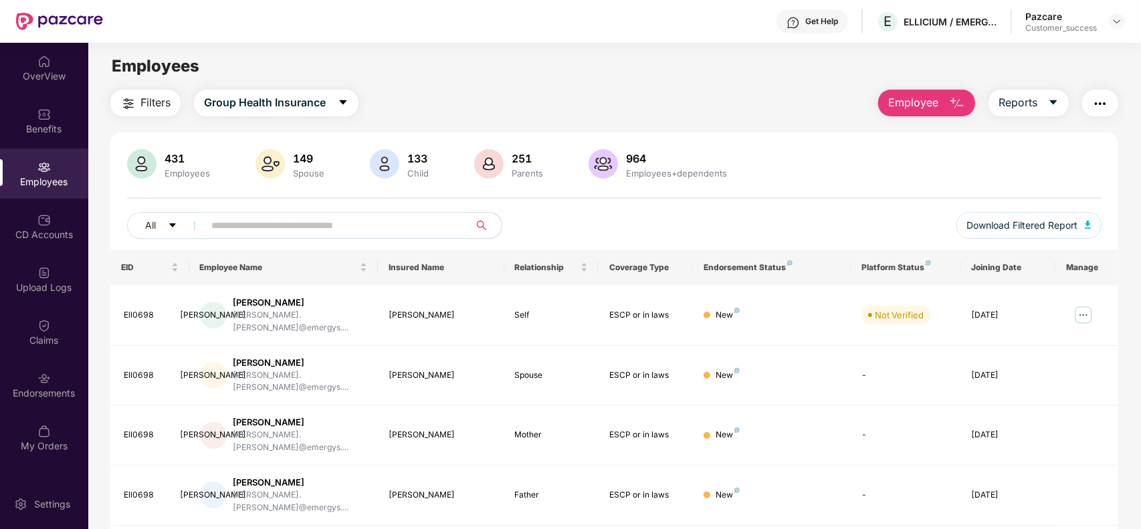
click at [268, 235] on input "text" at bounding box center [331, 225] width 240 height 20
paste input "*******"
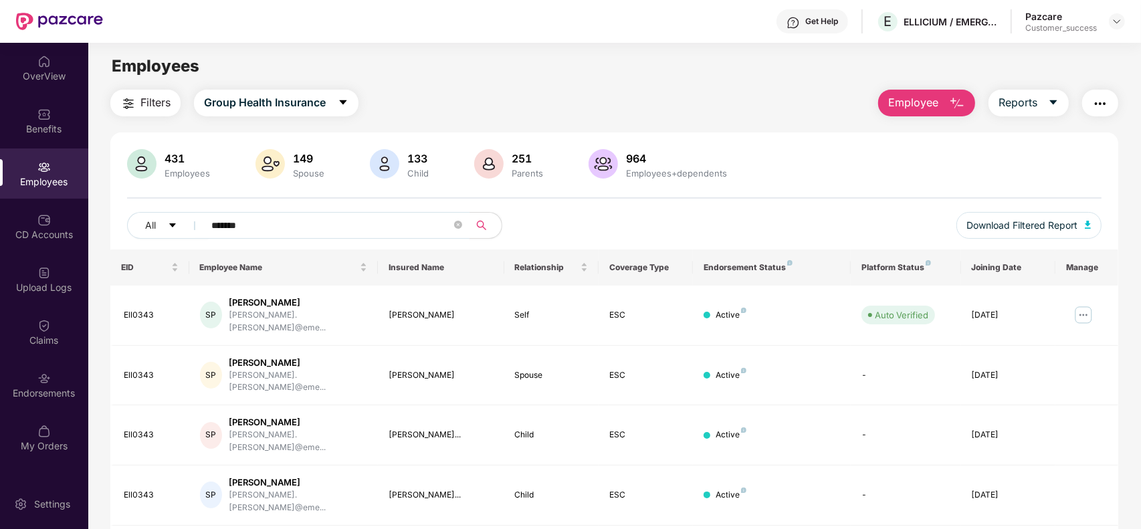
type input "*******"
click at [1084, 306] on img at bounding box center [1083, 314] width 21 height 21
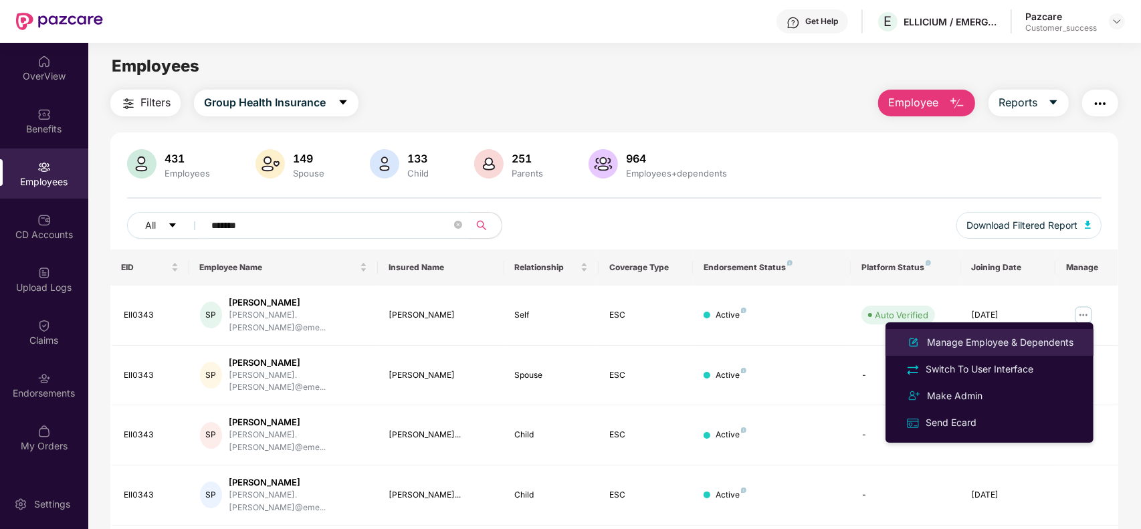
click at [983, 342] on div "Manage Employee & Dependents" at bounding box center [1000, 342] width 152 height 15
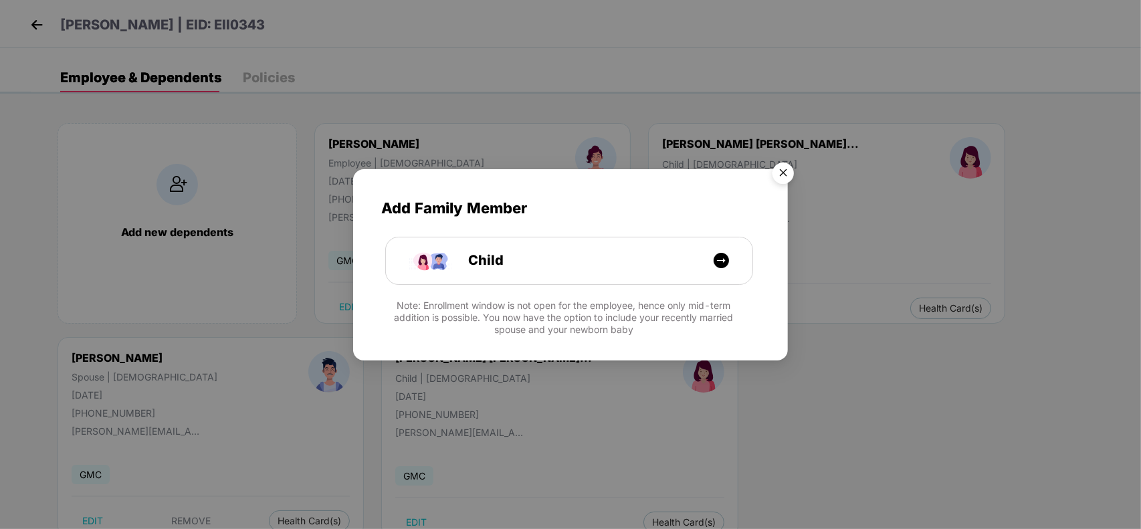
click at [787, 169] on img "Close" at bounding box center [783, 175] width 37 height 37
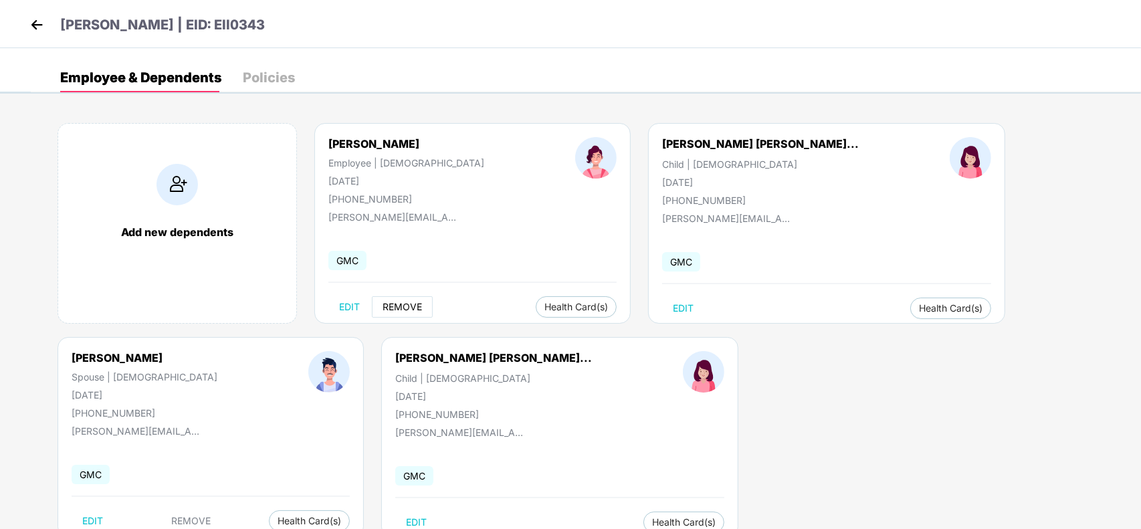
click at [405, 312] on span "REMOVE" at bounding box center [402, 307] width 39 height 11
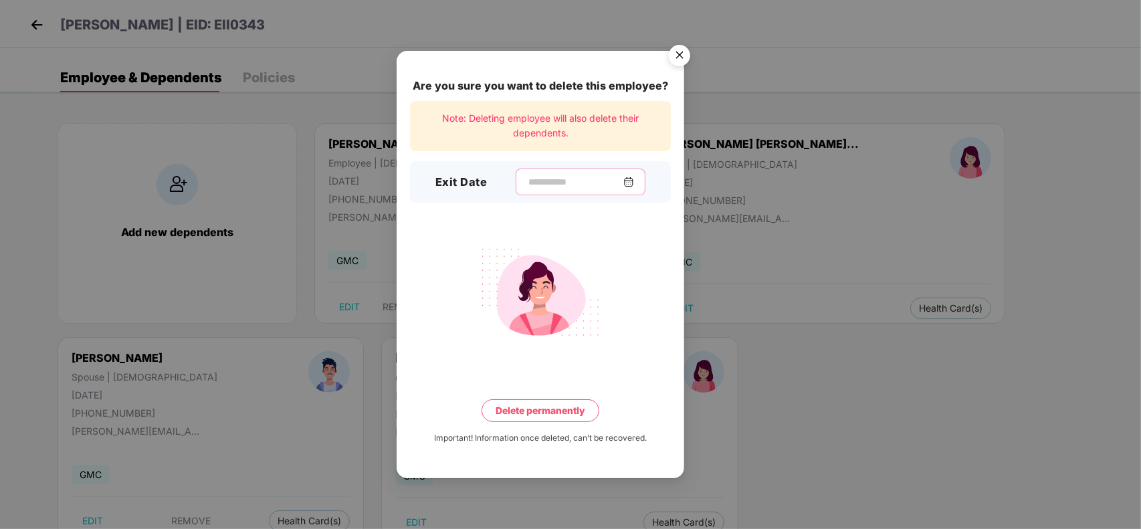
click at [556, 185] on input at bounding box center [575, 182] width 96 height 14
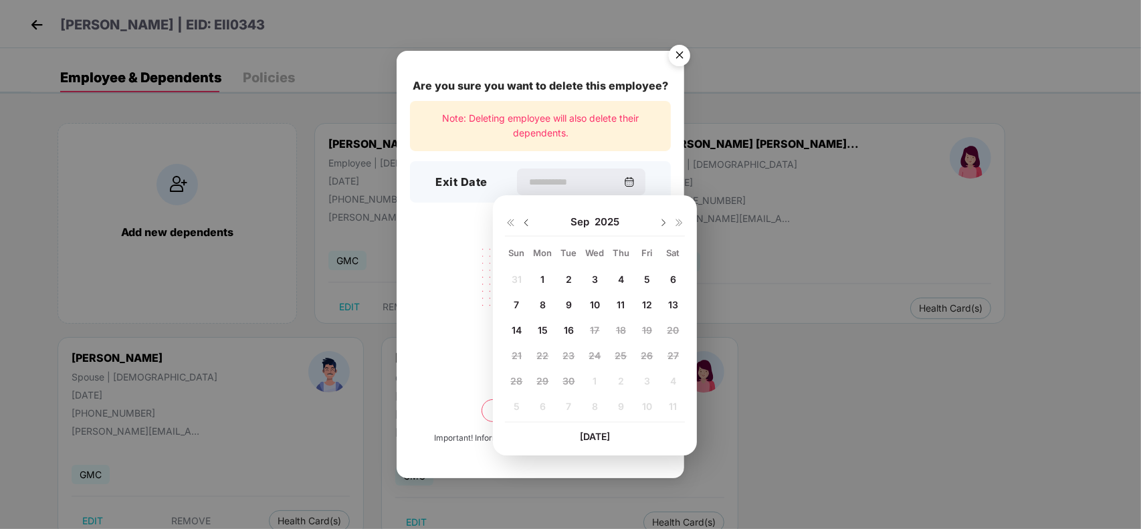
click at [572, 301] on div "9" at bounding box center [569, 304] width 20 height 20
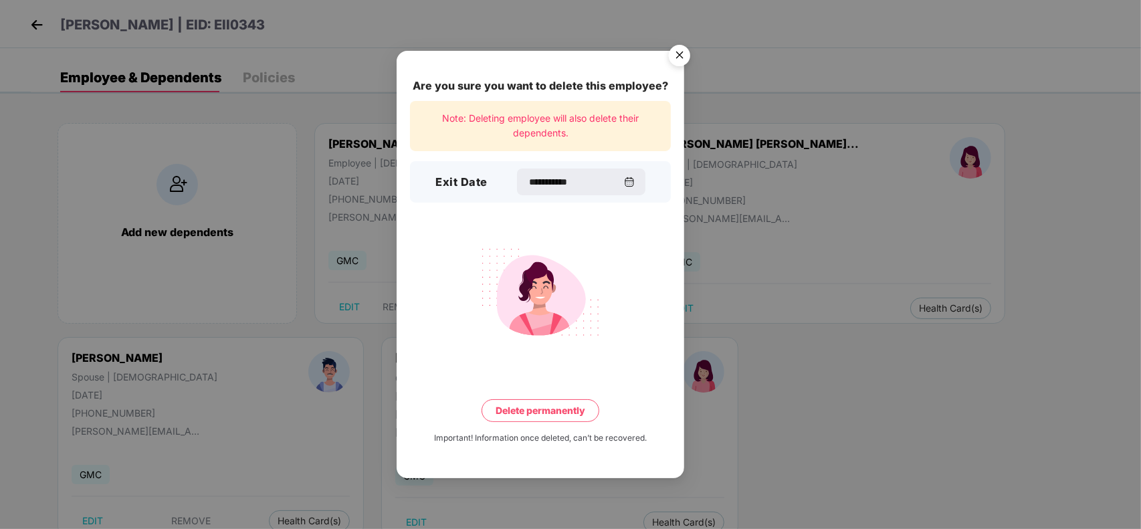
click at [542, 413] on button "Delete permanently" at bounding box center [541, 410] width 118 height 23
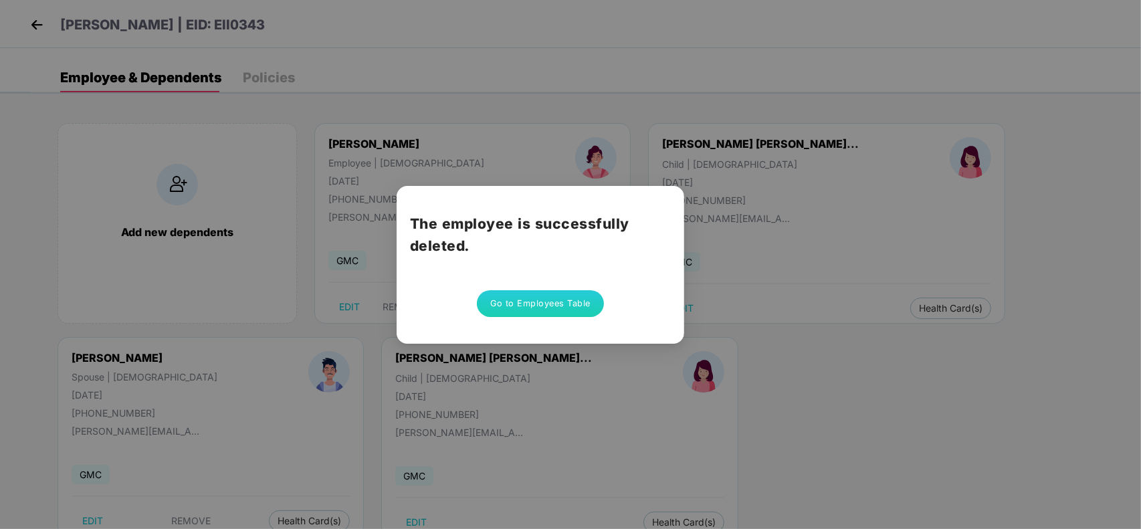
click at [563, 295] on button "Go to Employees Table" at bounding box center [540, 303] width 127 height 27
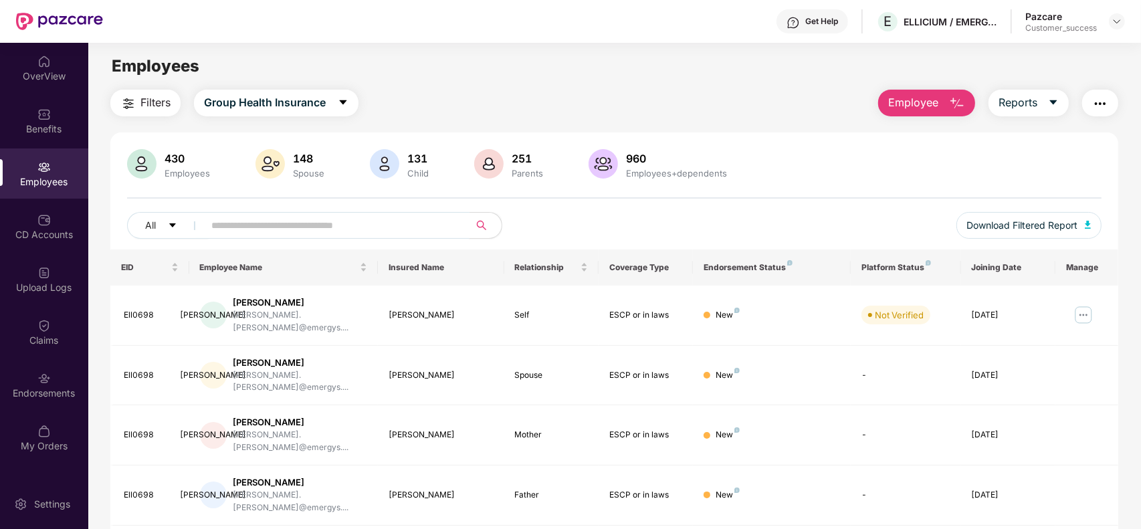
click at [351, 225] on input "text" at bounding box center [331, 225] width 240 height 20
paste input "*******"
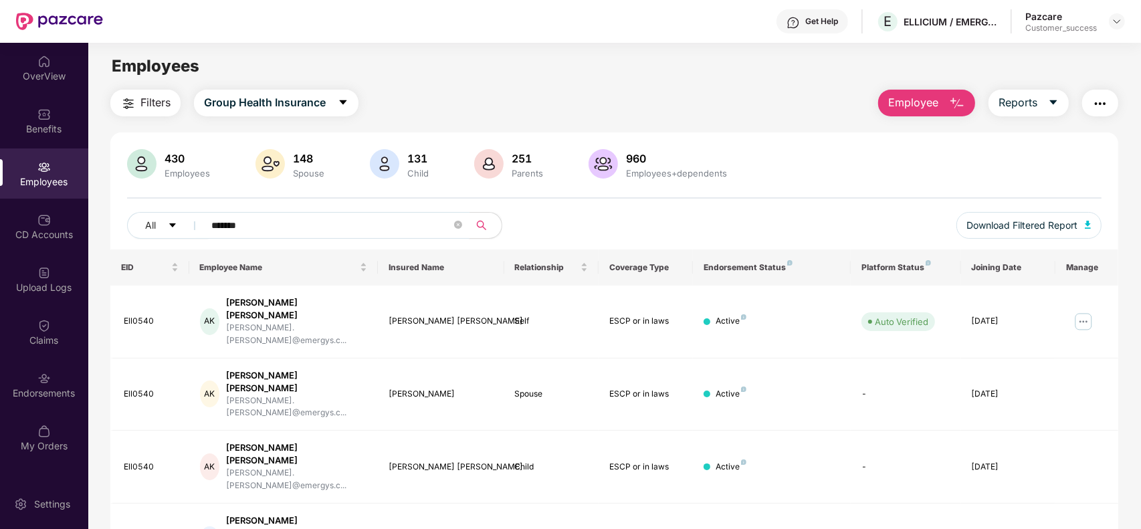
type input "*******"
click at [736, 229] on div "All ******* Download Filtered Report" at bounding box center [614, 230] width 975 height 37
click at [1081, 312] on img at bounding box center [1083, 321] width 21 height 21
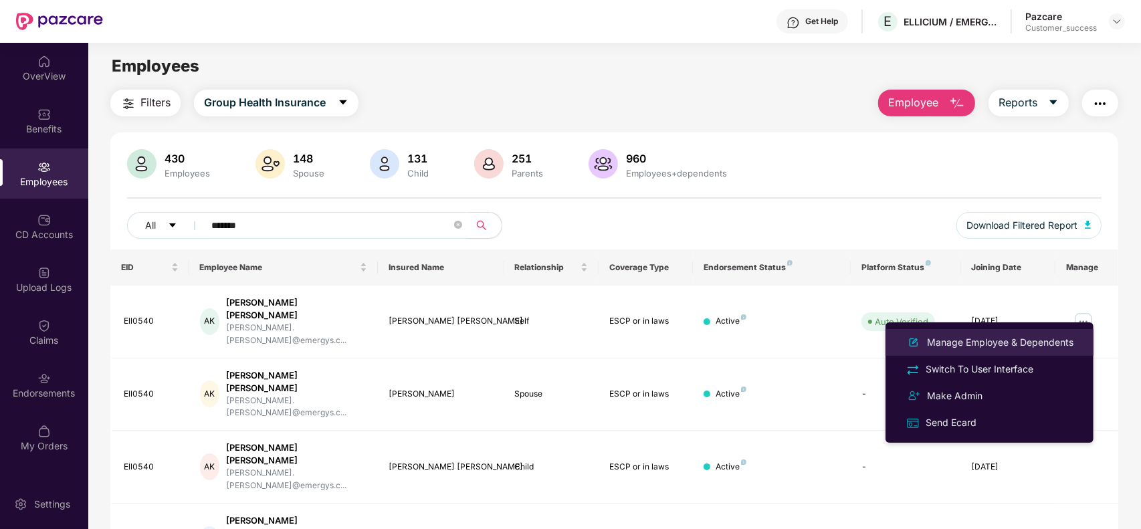
click at [984, 349] on div "Manage Employee & Dependents" at bounding box center [1000, 342] width 152 height 15
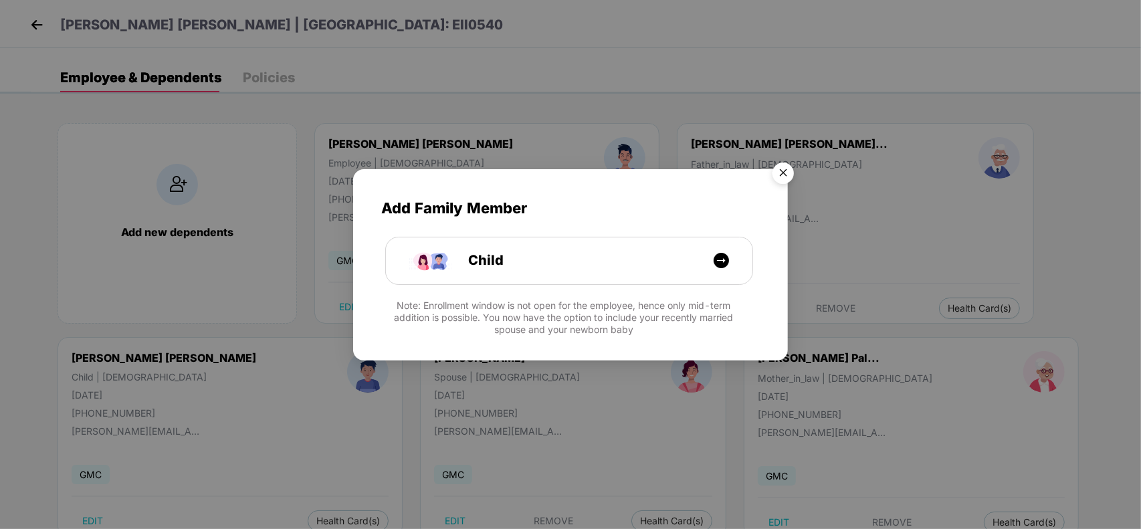
click at [786, 176] on img "Close" at bounding box center [783, 175] width 37 height 37
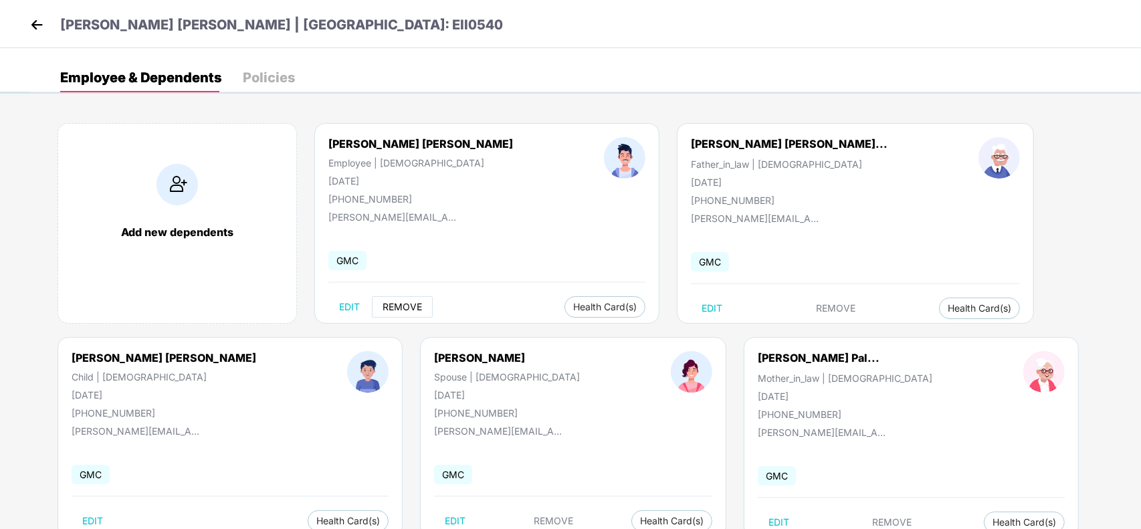
click at [409, 306] on span "REMOVE" at bounding box center [402, 307] width 39 height 11
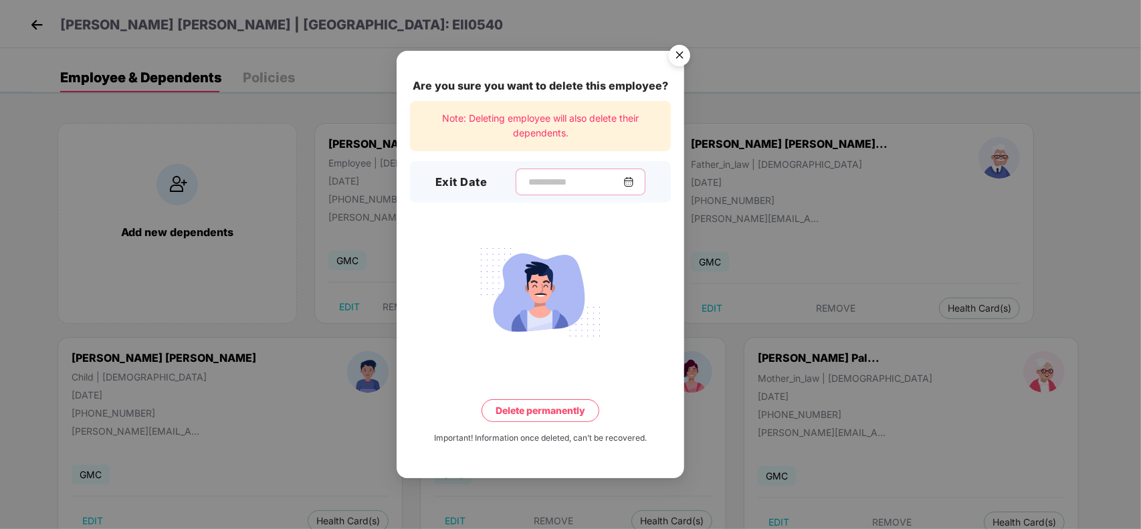
click at [540, 183] on input at bounding box center [575, 182] width 96 height 14
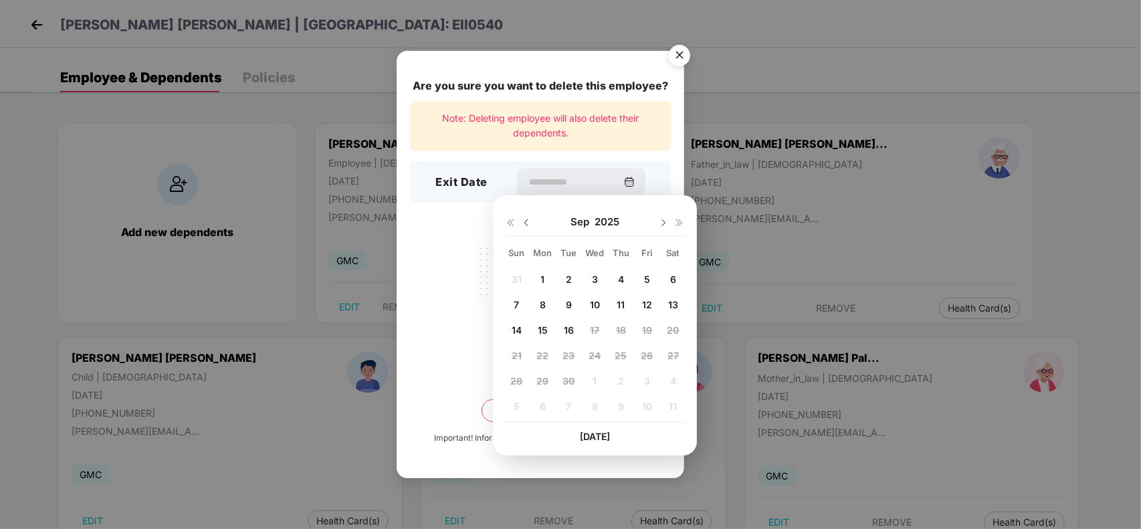
click at [563, 302] on div "9" at bounding box center [569, 304] width 20 height 20
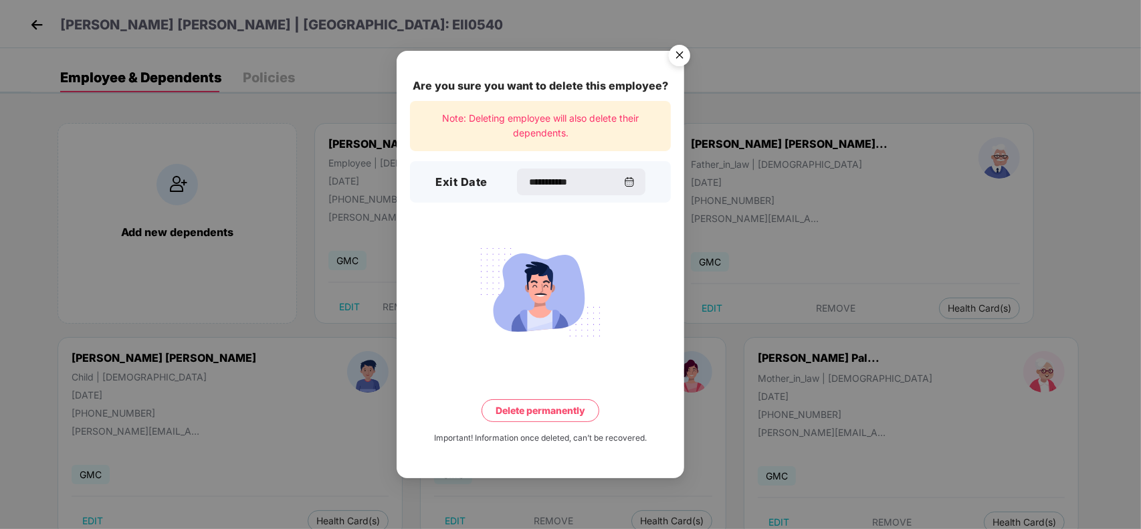
click at [532, 410] on button "Delete permanently" at bounding box center [541, 410] width 118 height 23
click at [532, 410] on button "Delete permanently" at bounding box center [541, 410] width 140 height 23
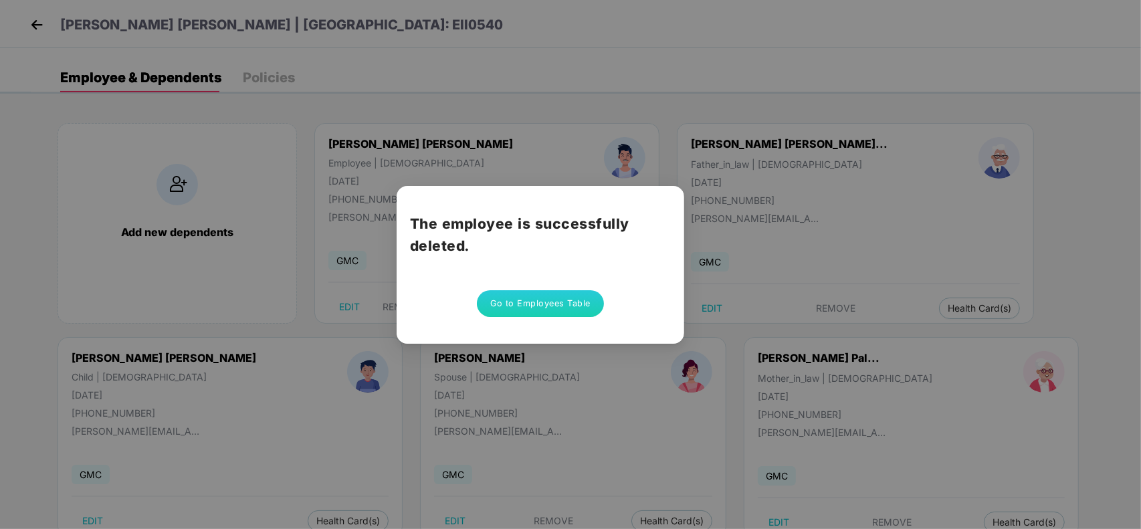
click at [547, 312] on button "Go to Employees Table" at bounding box center [540, 303] width 127 height 27
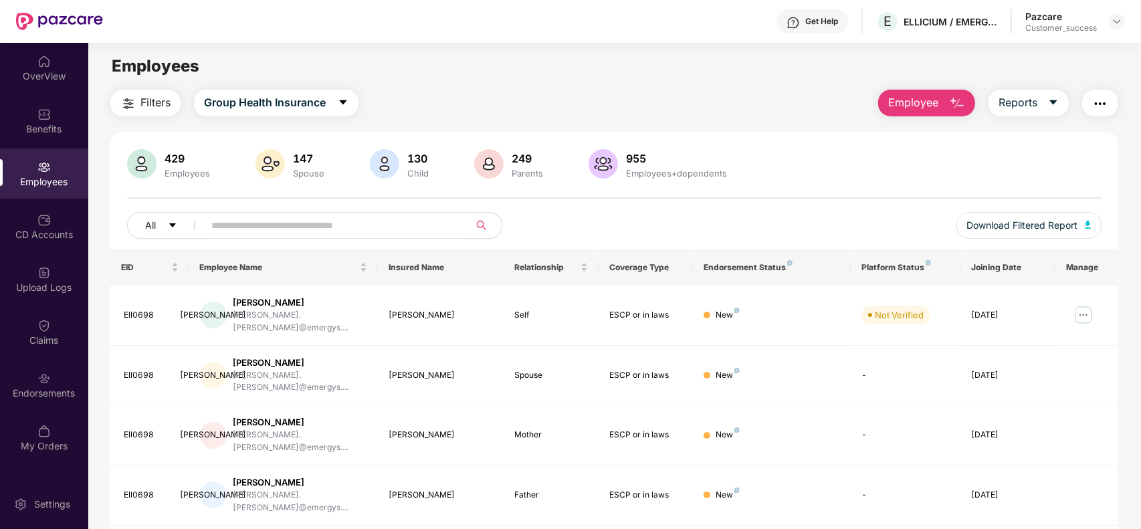
click at [355, 229] on input "text" at bounding box center [331, 225] width 240 height 20
paste input "*******"
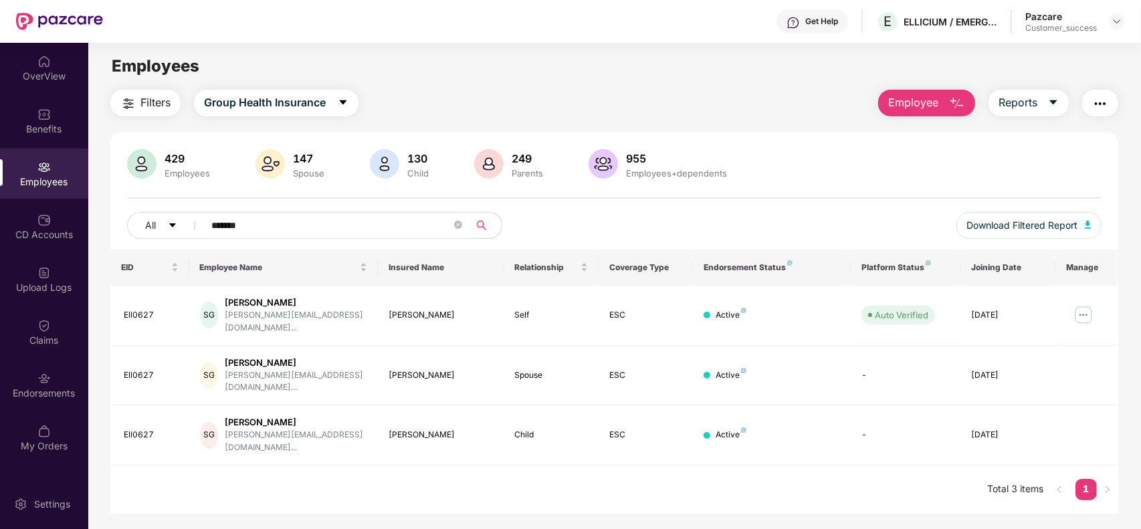
type input "*******"
click at [1086, 308] on img at bounding box center [1083, 314] width 21 height 21
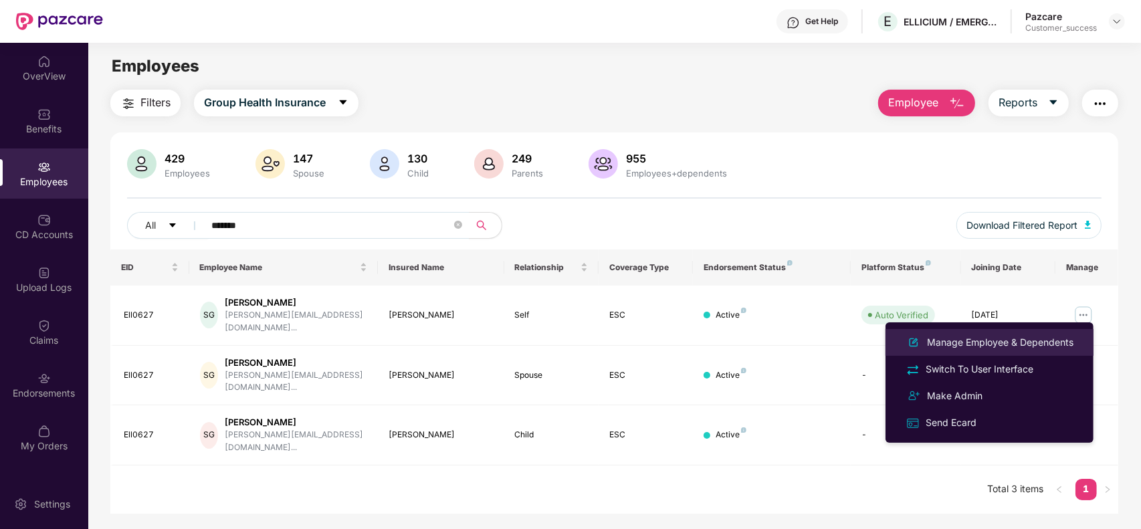
click at [1009, 343] on div "Manage Employee & Dependents" at bounding box center [1000, 342] width 152 height 15
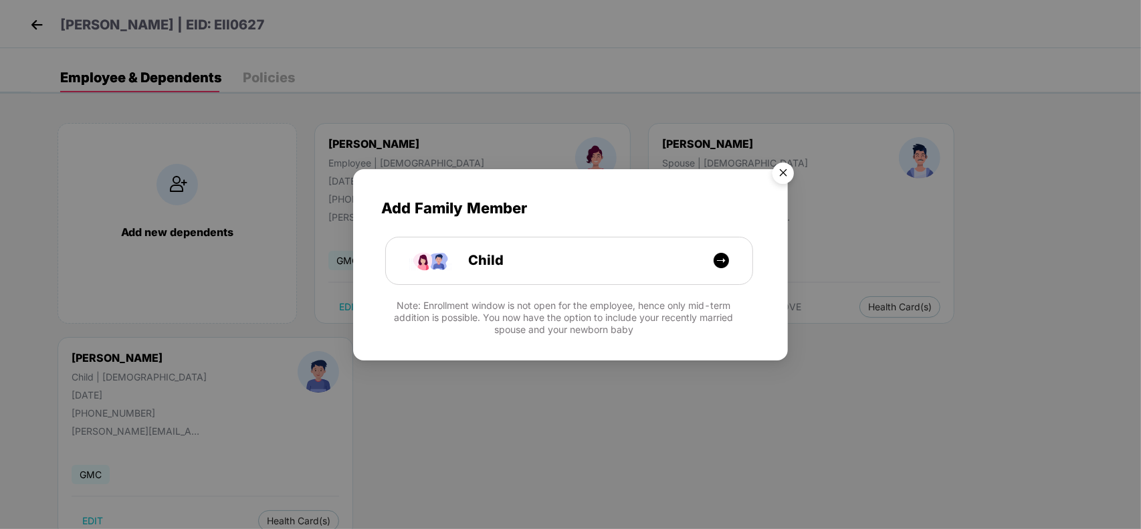
click at [785, 176] on img "Close" at bounding box center [783, 175] width 37 height 37
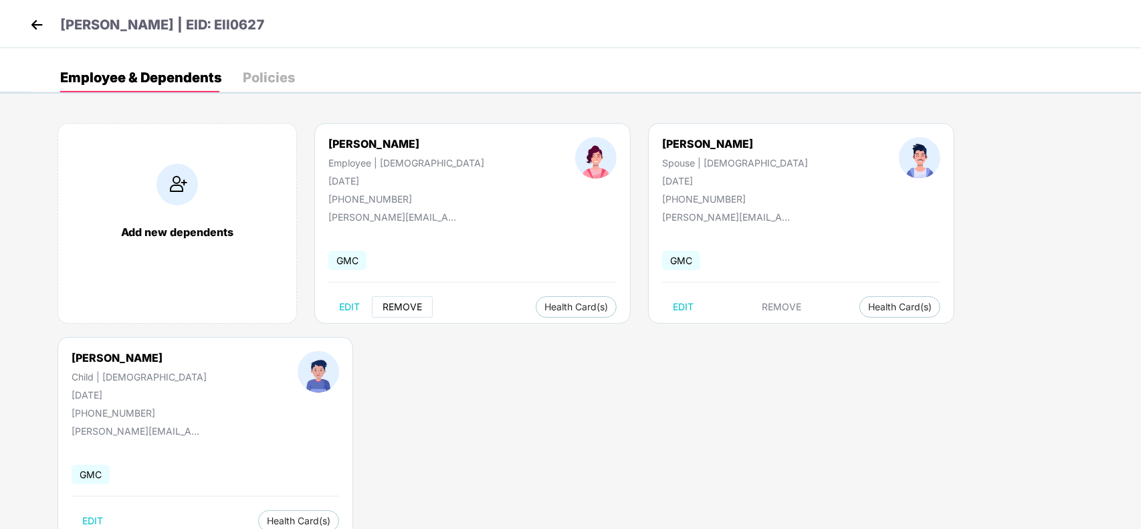
click at [399, 302] on span "REMOVE" at bounding box center [402, 307] width 39 height 11
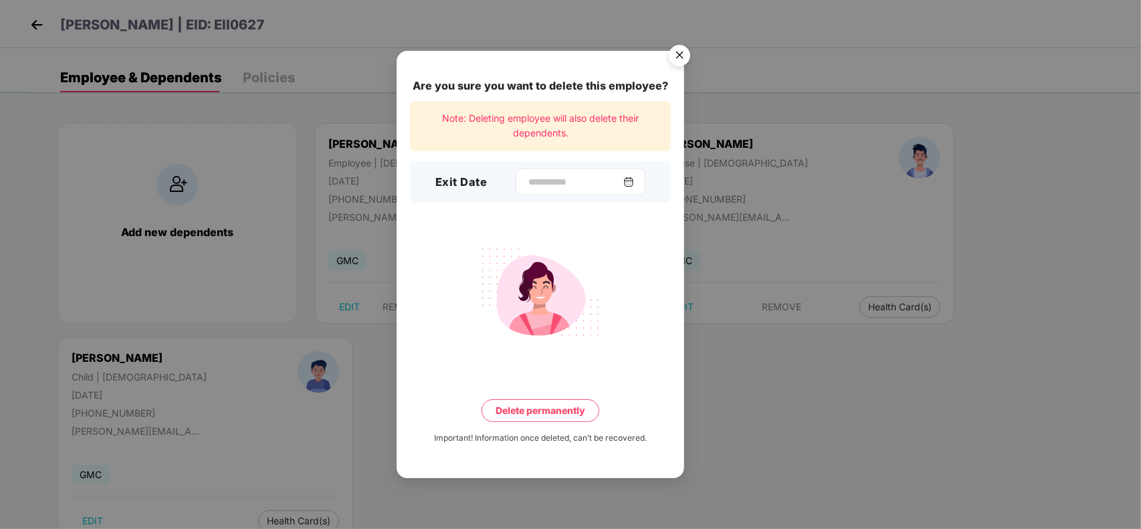
click at [520, 192] on div at bounding box center [581, 182] width 130 height 27
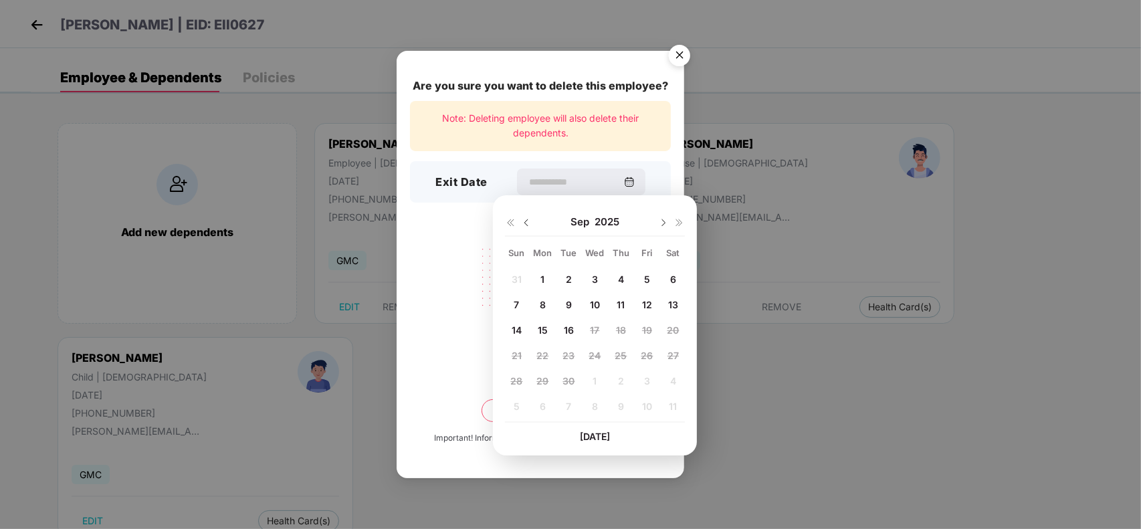
click at [542, 329] on span "15" at bounding box center [543, 329] width 10 height 11
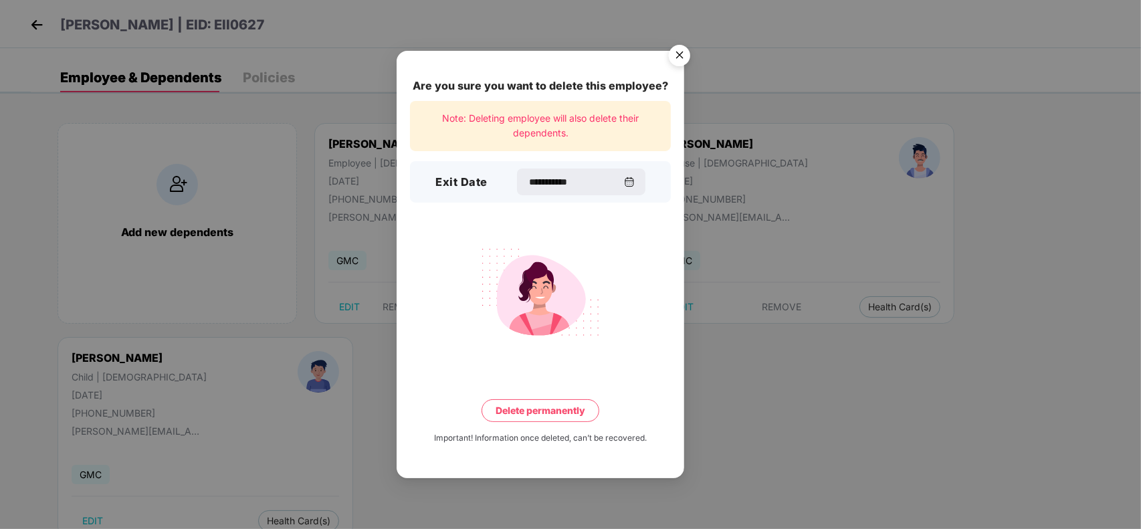
click at [564, 411] on button "Delete permanently" at bounding box center [541, 410] width 118 height 23
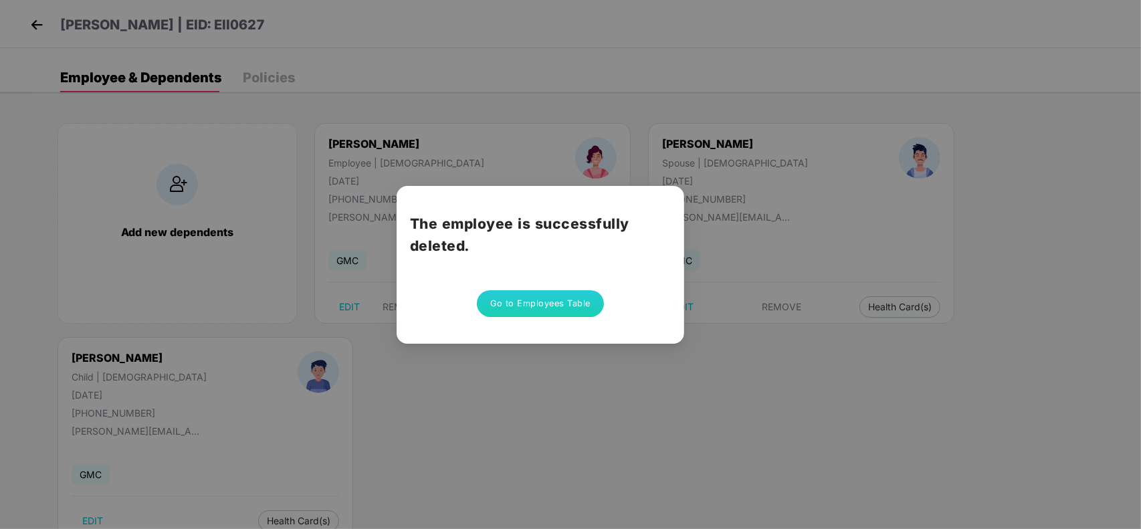
click at [559, 309] on button "Go to Employees Table" at bounding box center [540, 303] width 127 height 27
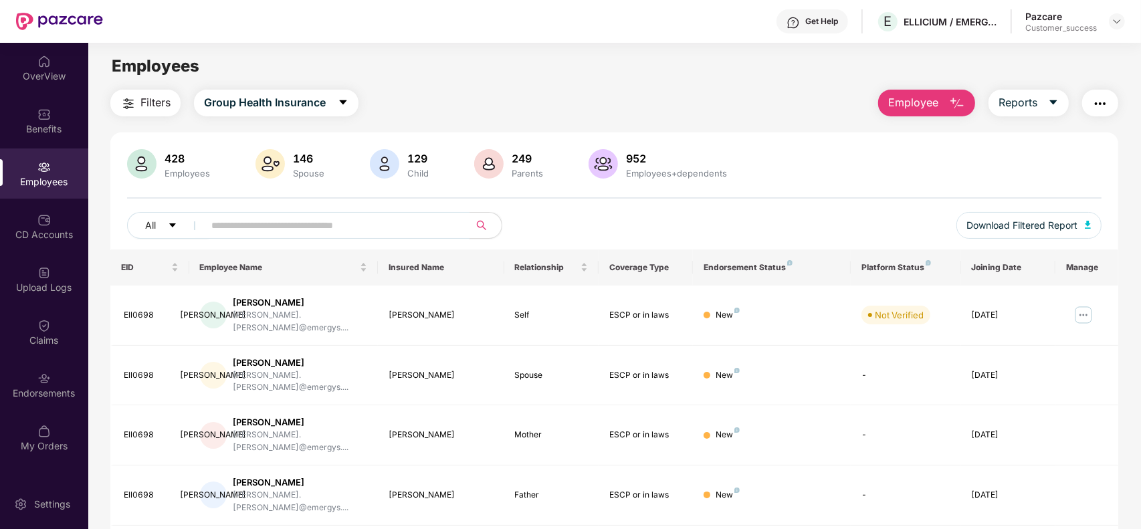
click at [393, 226] on input "text" at bounding box center [331, 225] width 240 height 20
paste input "*******"
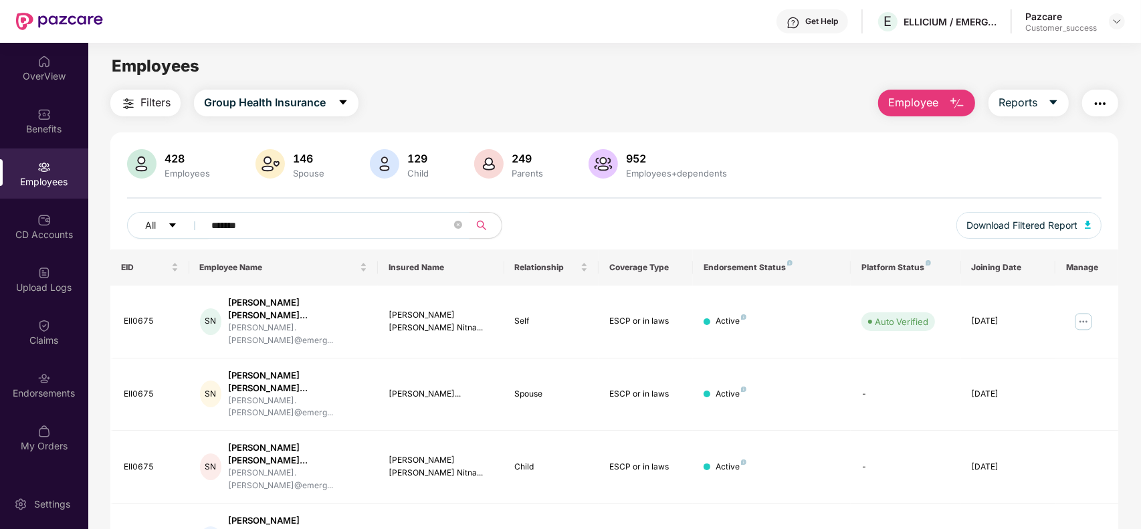
type input "*******"
click at [1078, 312] on img at bounding box center [1083, 321] width 21 height 21
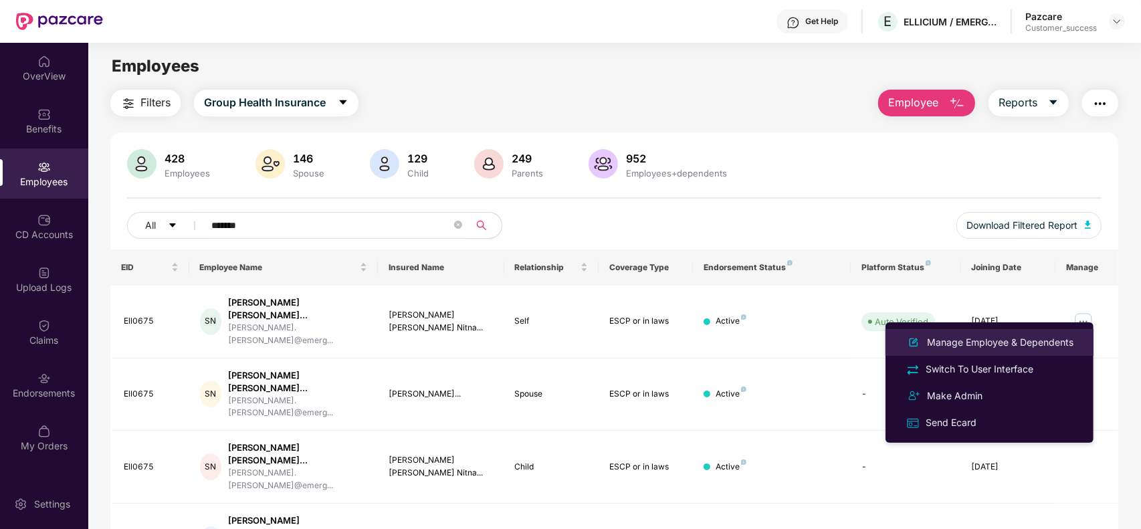
click at [993, 348] on div "Manage Employee & Dependents" at bounding box center [1000, 342] width 152 height 15
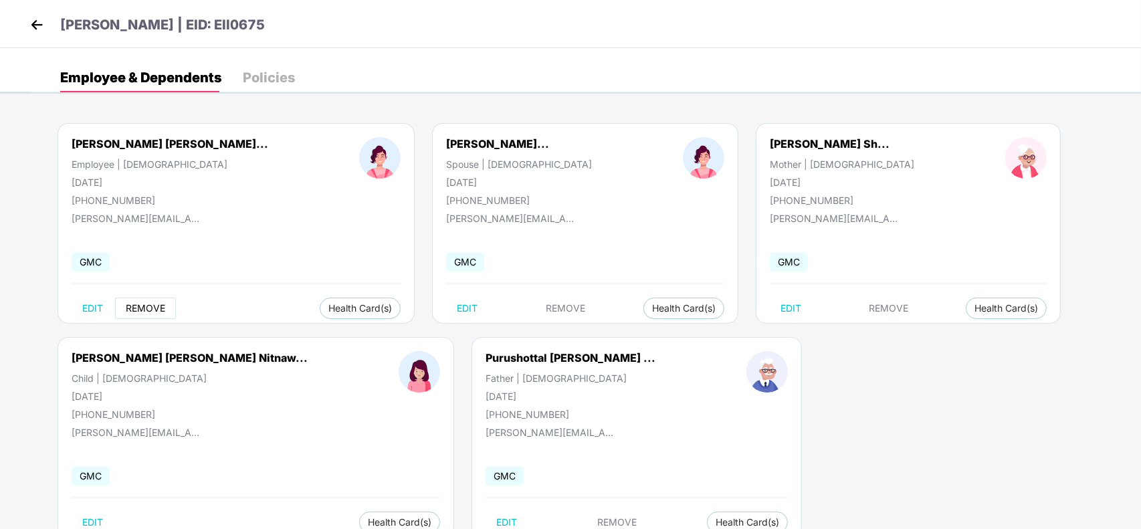
click at [148, 311] on span "REMOVE" at bounding box center [145, 308] width 39 height 11
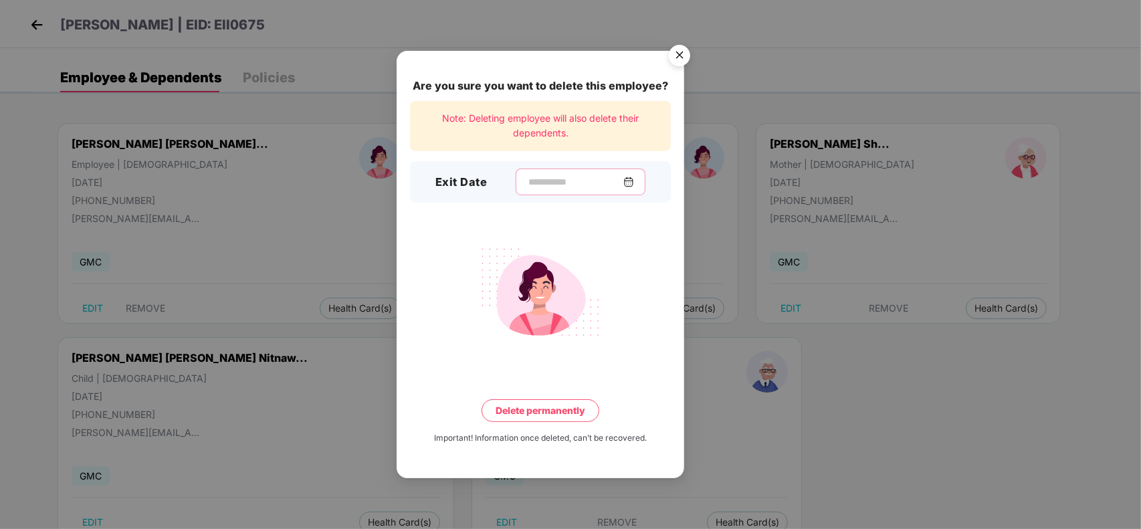
click at [561, 181] on input at bounding box center [575, 182] width 96 height 14
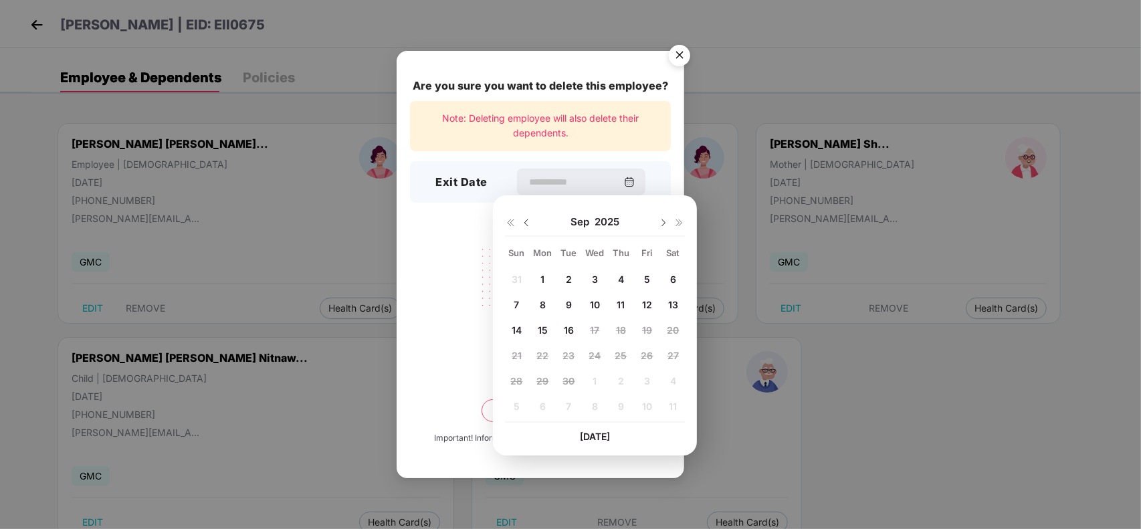
click at [540, 328] on span "15" at bounding box center [543, 329] width 10 height 11
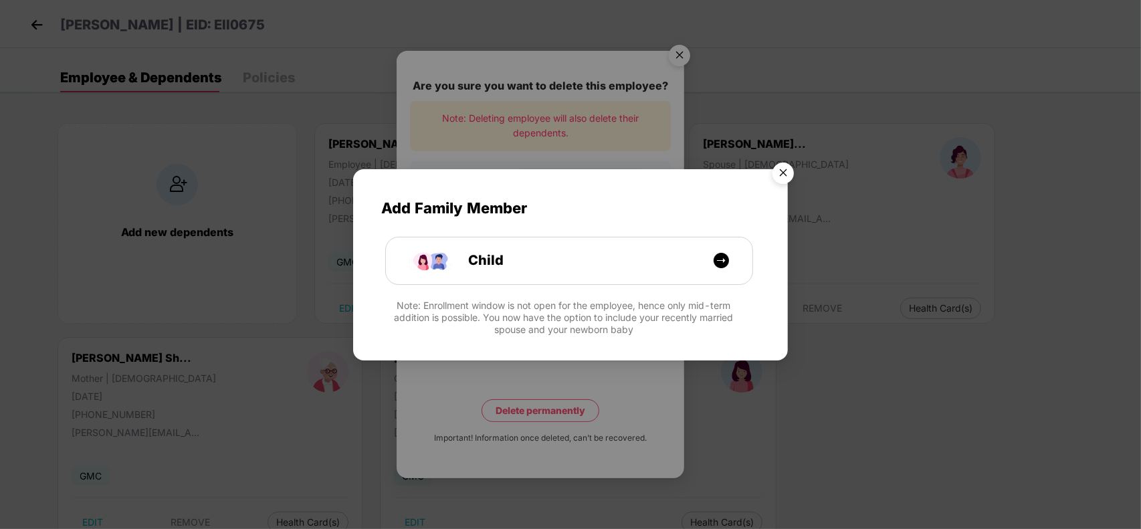
click at [776, 186] on img "Close" at bounding box center [783, 175] width 37 height 37
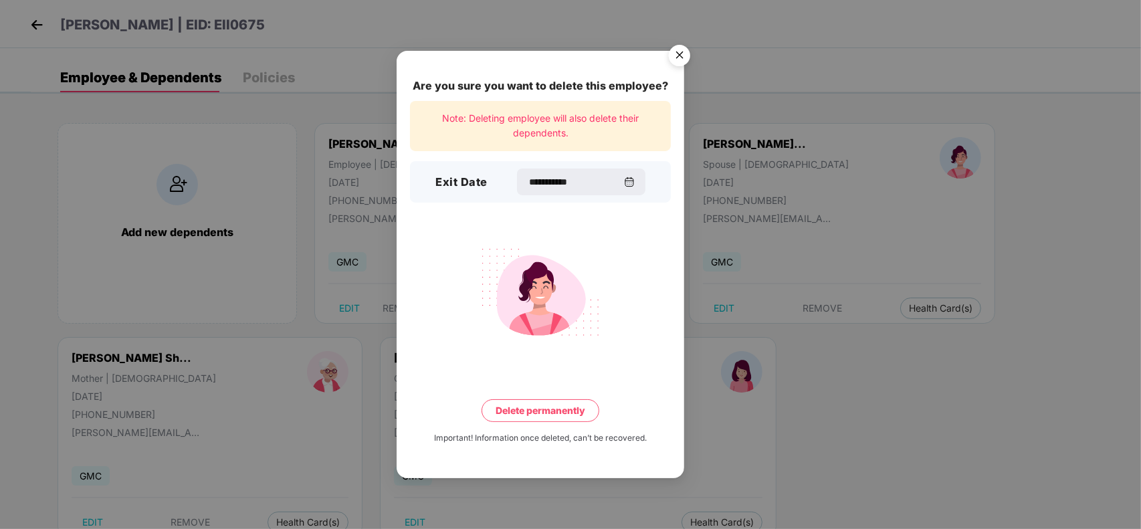
click at [676, 58] on img "Close" at bounding box center [679, 57] width 37 height 37
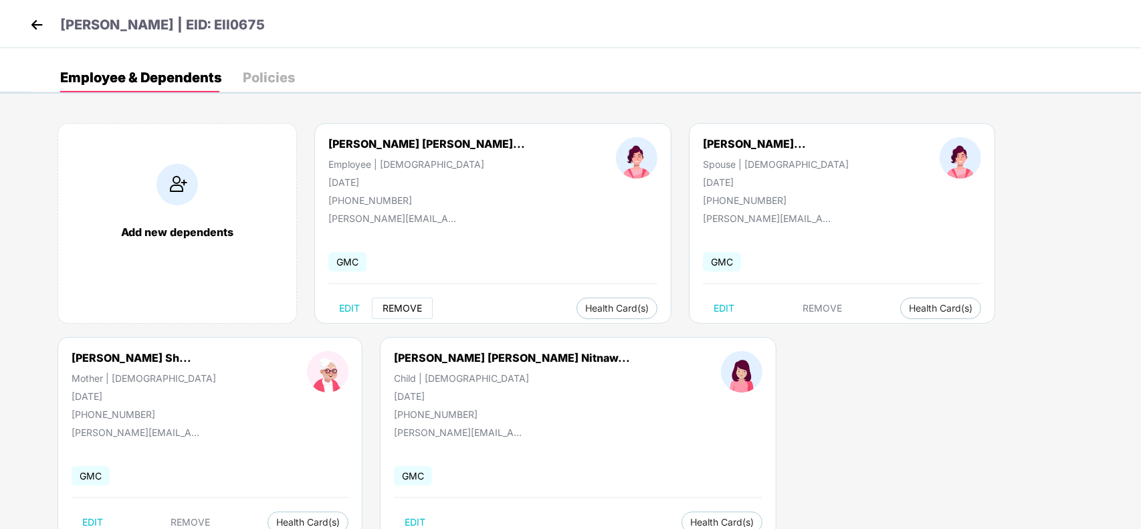
click at [403, 310] on span "REMOVE" at bounding box center [402, 308] width 39 height 11
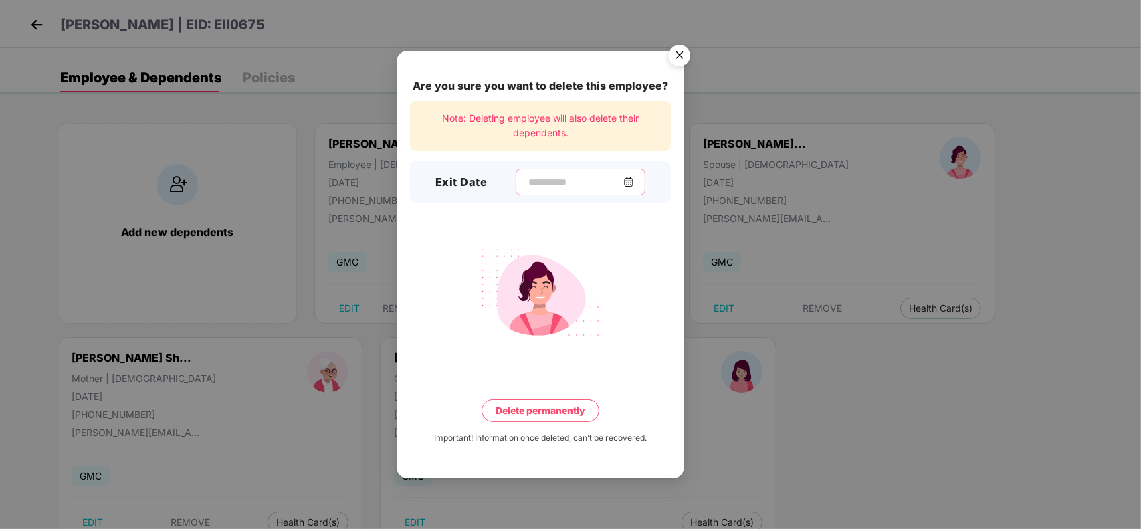
click at [537, 184] on input at bounding box center [575, 182] width 96 height 14
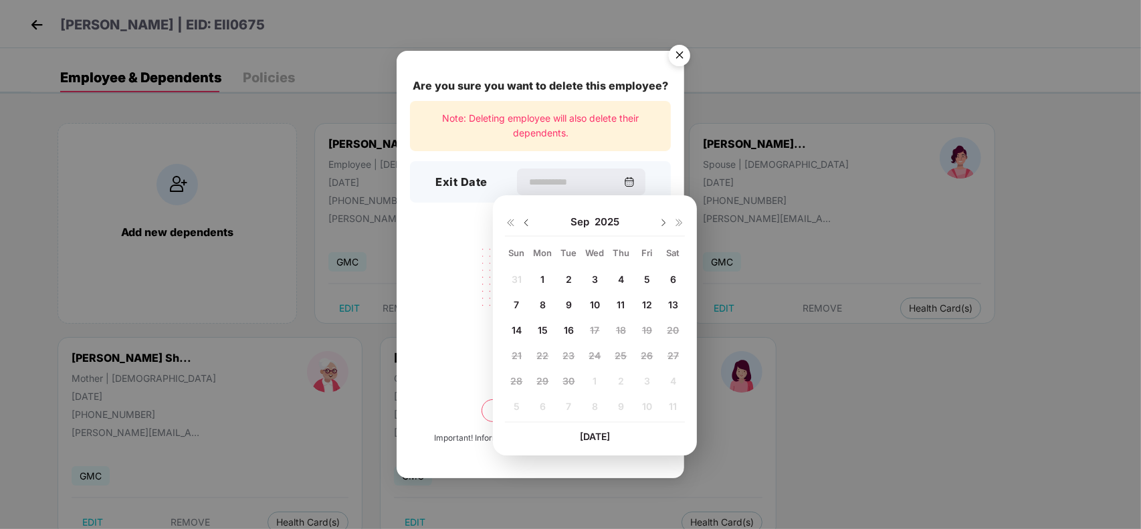
click at [545, 328] on span "15" at bounding box center [543, 329] width 10 height 11
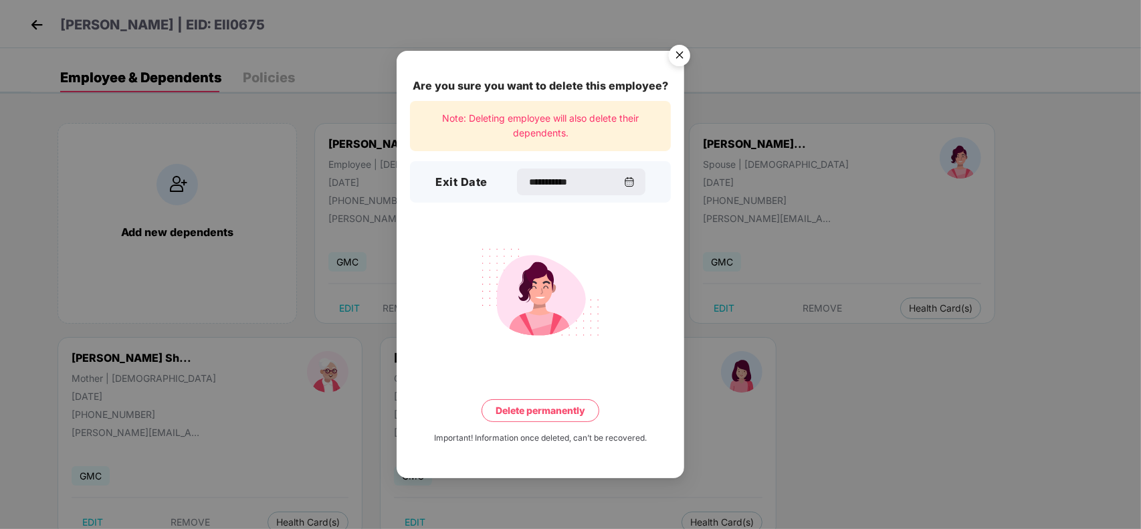
click at [528, 413] on button "Delete permanently" at bounding box center [541, 410] width 118 height 23
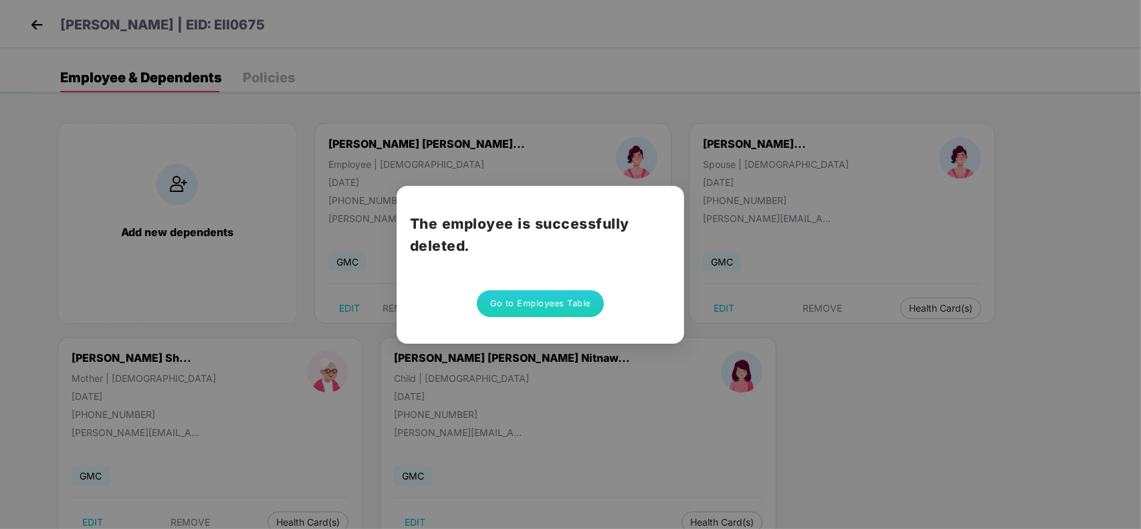
click at [551, 302] on button "Go to Employees Table" at bounding box center [540, 303] width 127 height 27
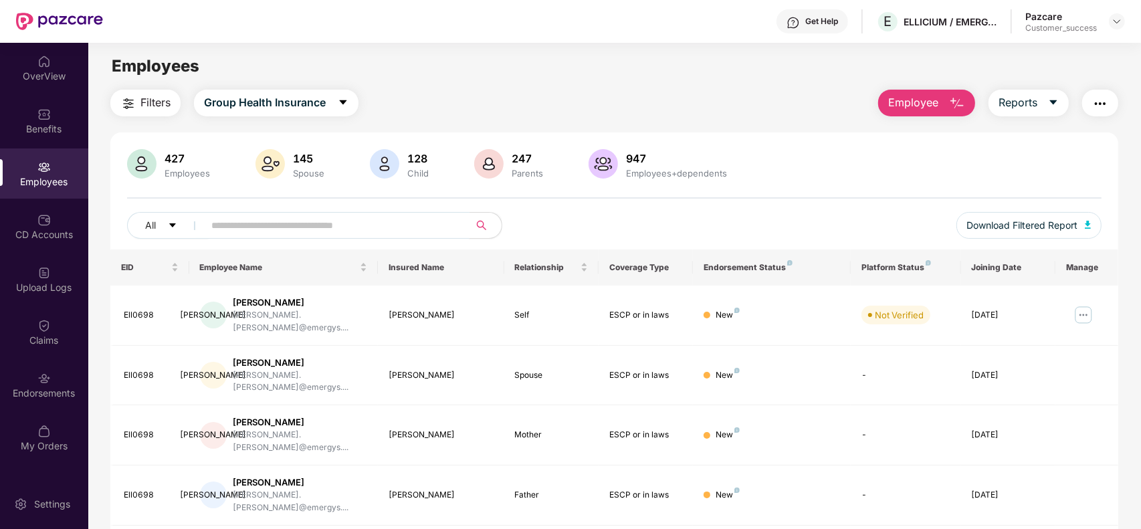
click at [376, 225] on input "text" at bounding box center [331, 225] width 240 height 20
paste input "*******"
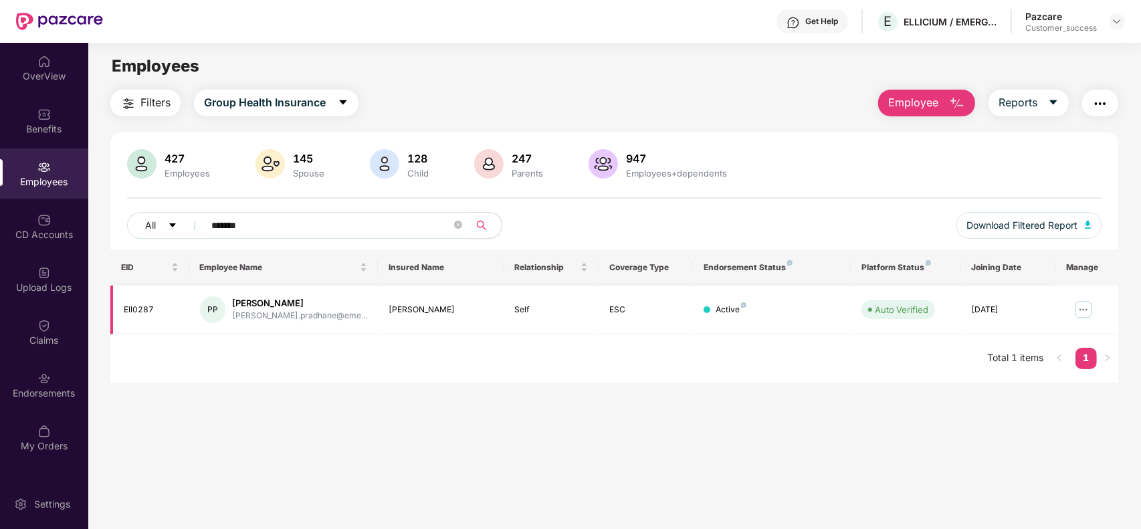
type input "*******"
click at [1079, 304] on img at bounding box center [1083, 309] width 21 height 21
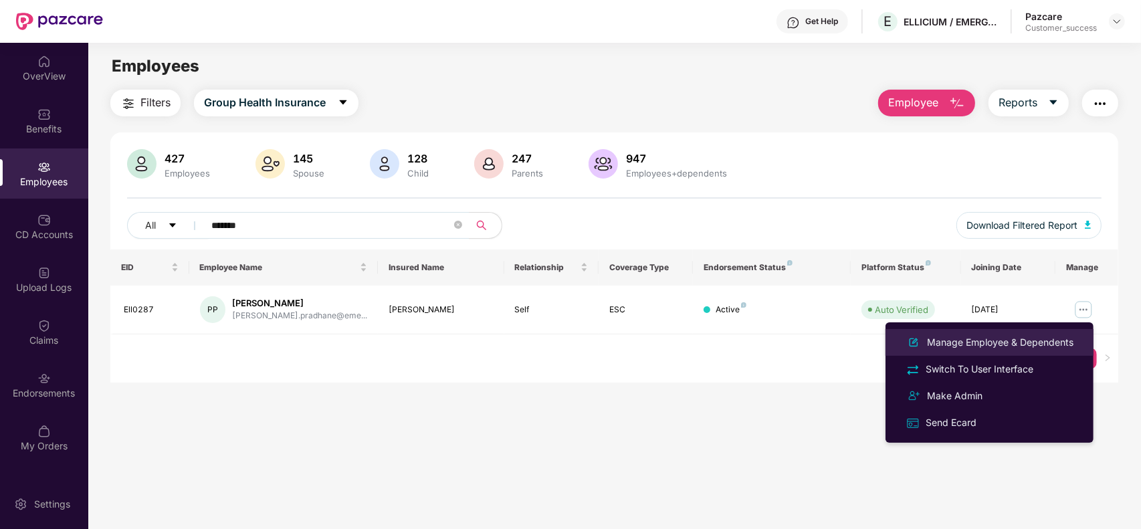
click at [1017, 342] on div "Manage Employee & Dependents" at bounding box center [1000, 342] width 152 height 15
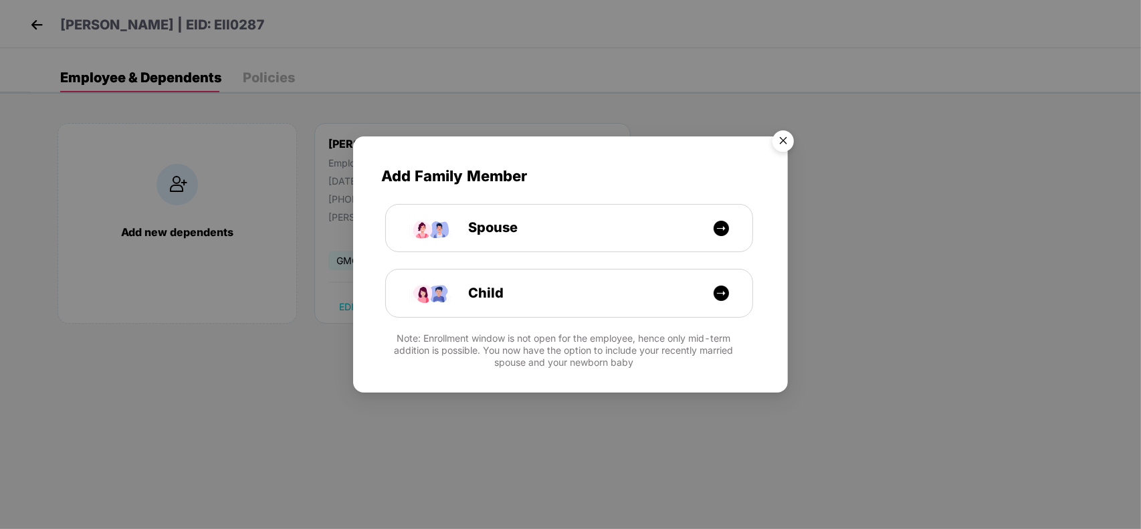
click at [781, 149] on img "Close" at bounding box center [783, 142] width 37 height 37
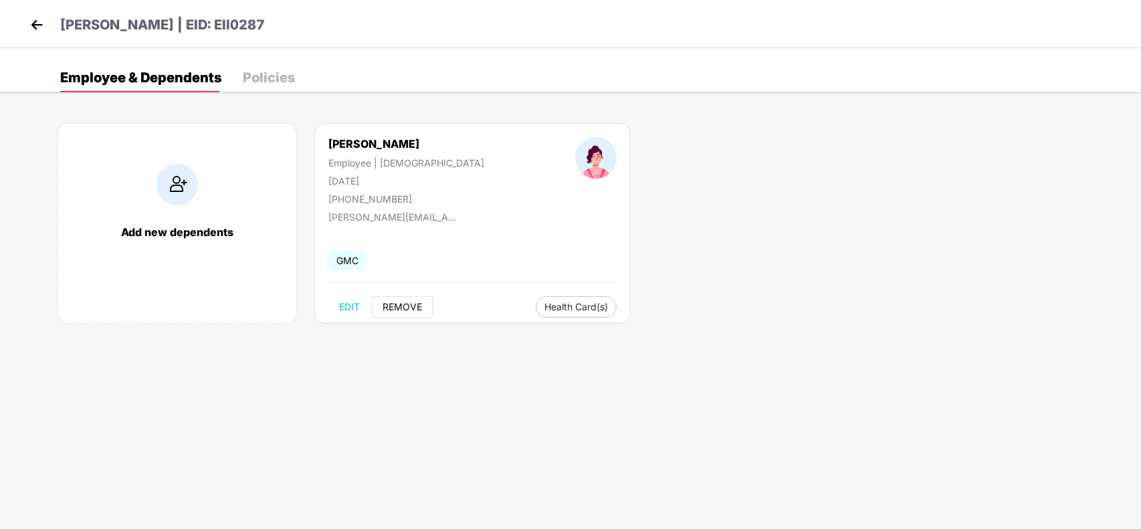
click at [413, 312] on span "REMOVE" at bounding box center [402, 307] width 39 height 11
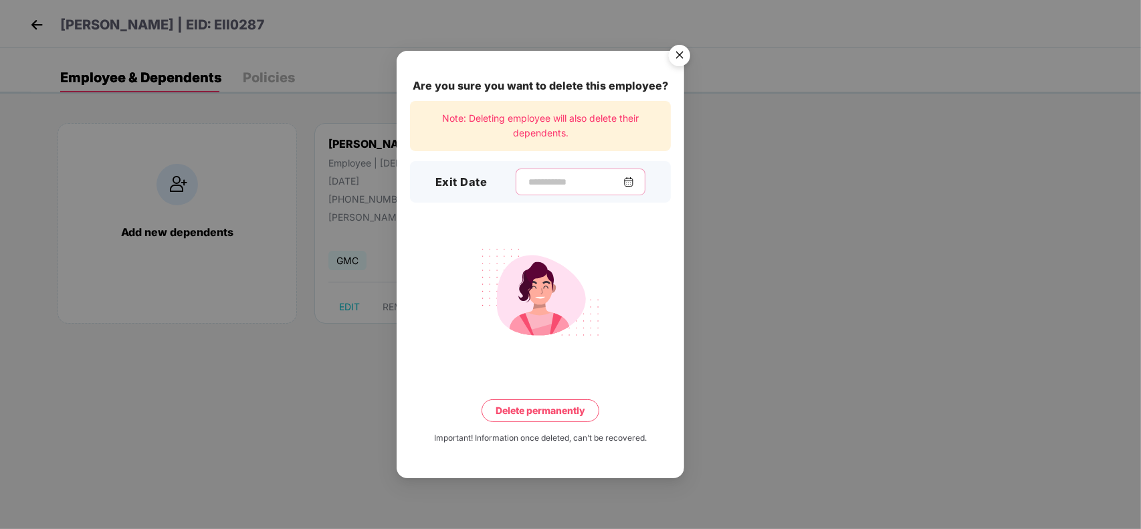
click at [533, 187] on input at bounding box center [575, 182] width 96 height 14
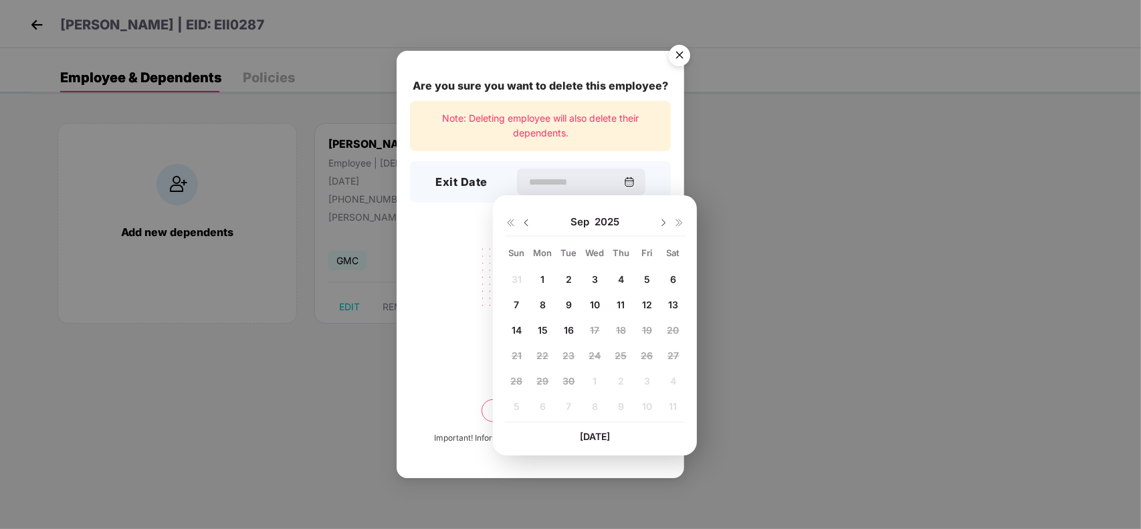
click at [542, 328] on span "15" at bounding box center [543, 329] width 10 height 11
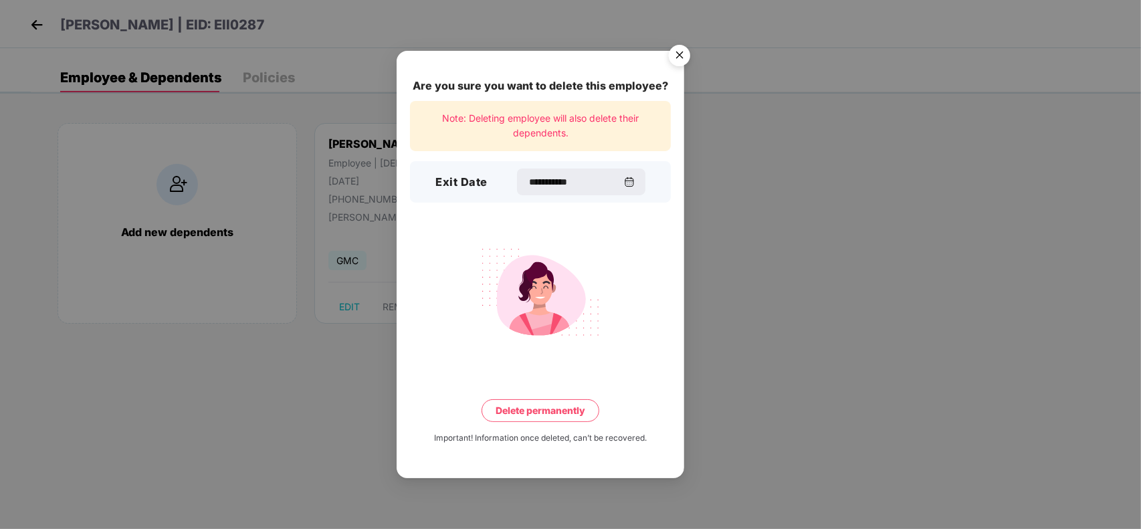
click at [546, 413] on button "Delete permanently" at bounding box center [541, 410] width 118 height 23
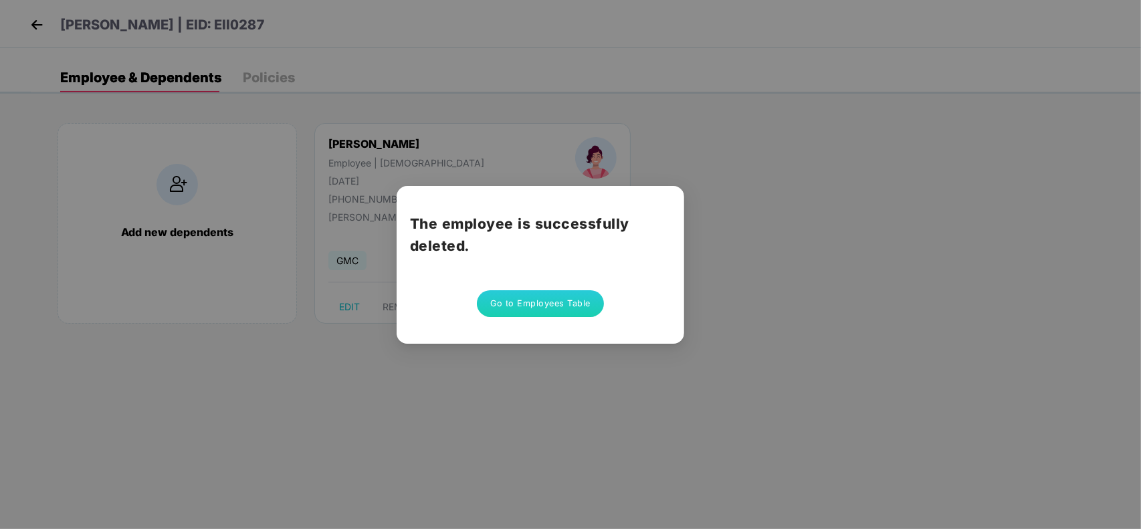
click at [544, 303] on button "Go to Employees Table" at bounding box center [540, 303] width 127 height 27
